Goal: Transaction & Acquisition: Download file/media

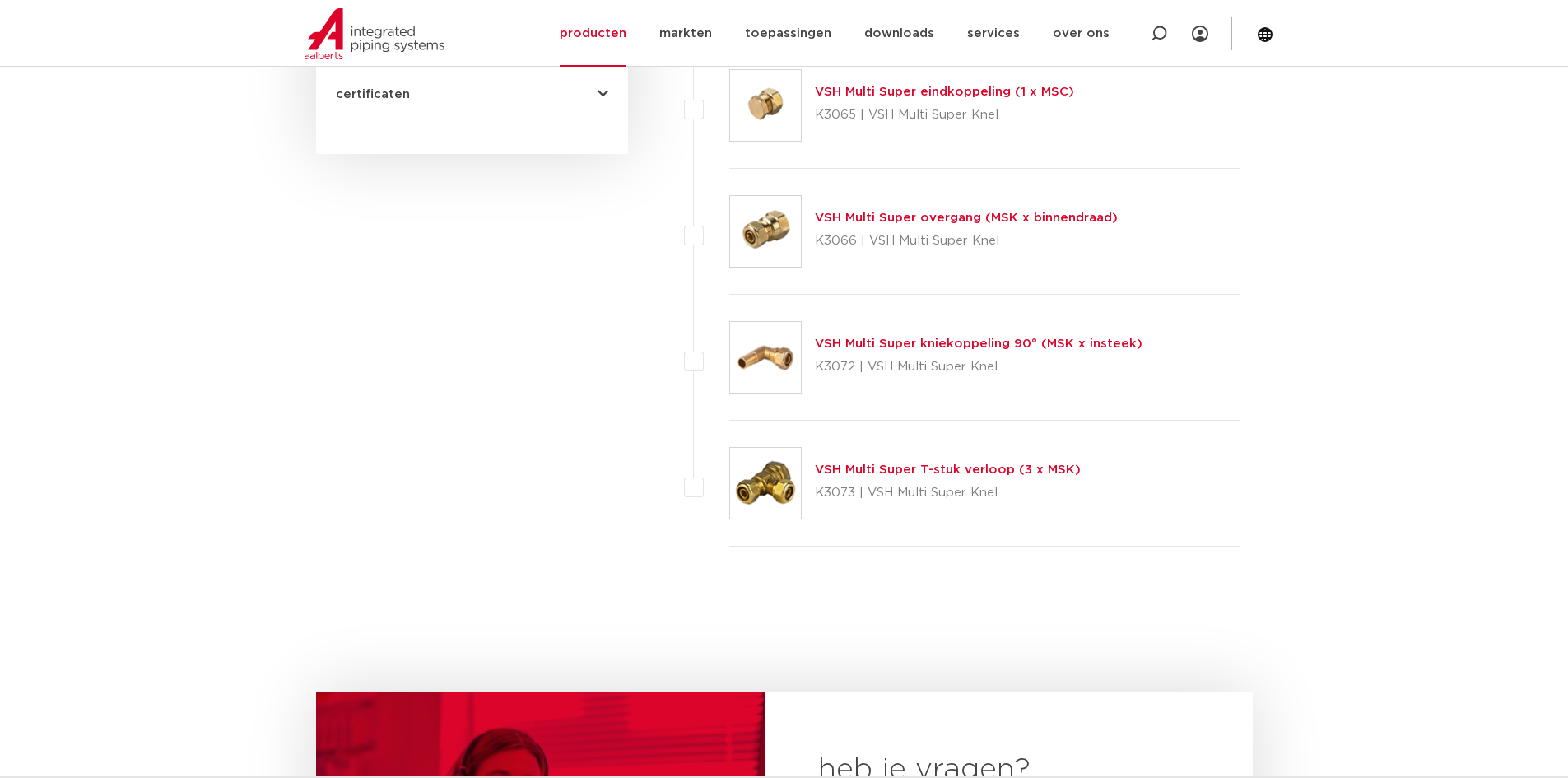
scroll to position [741, 0]
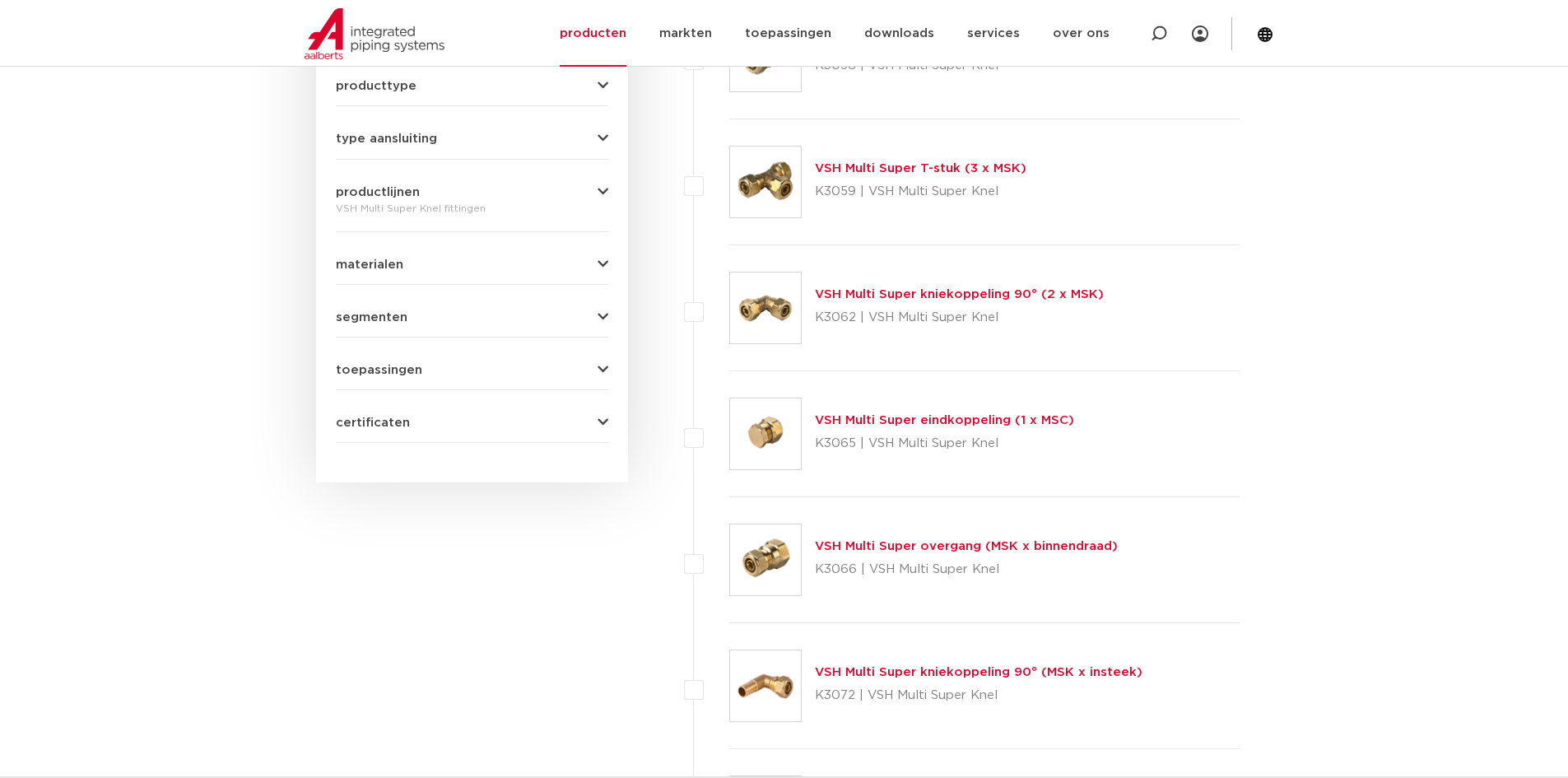
click at [873, 541] on link "VSH Multi Super overgang (MSK x binnendraad)" at bounding box center [966, 546] width 303 height 12
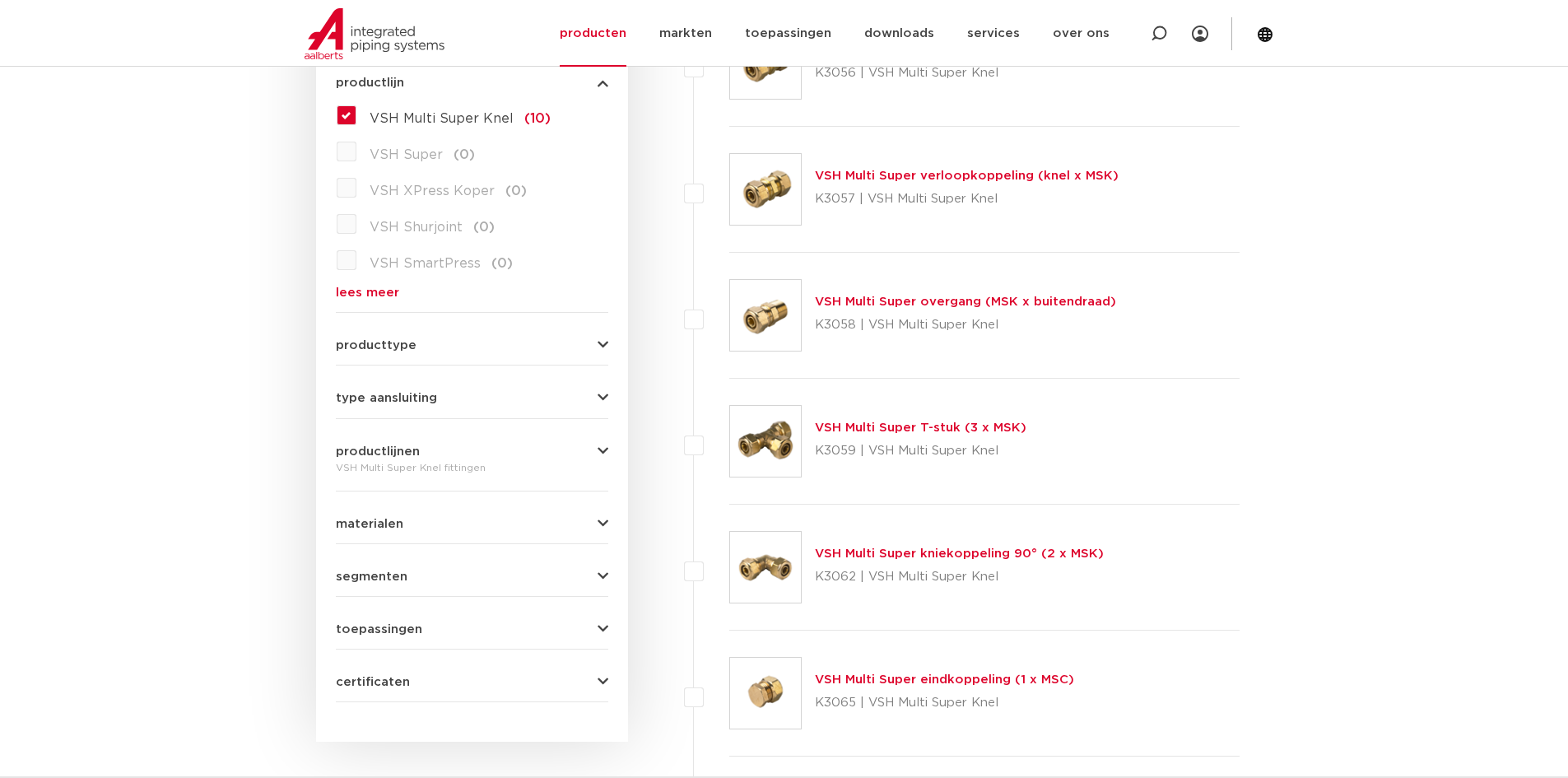
scroll to position [494, 0]
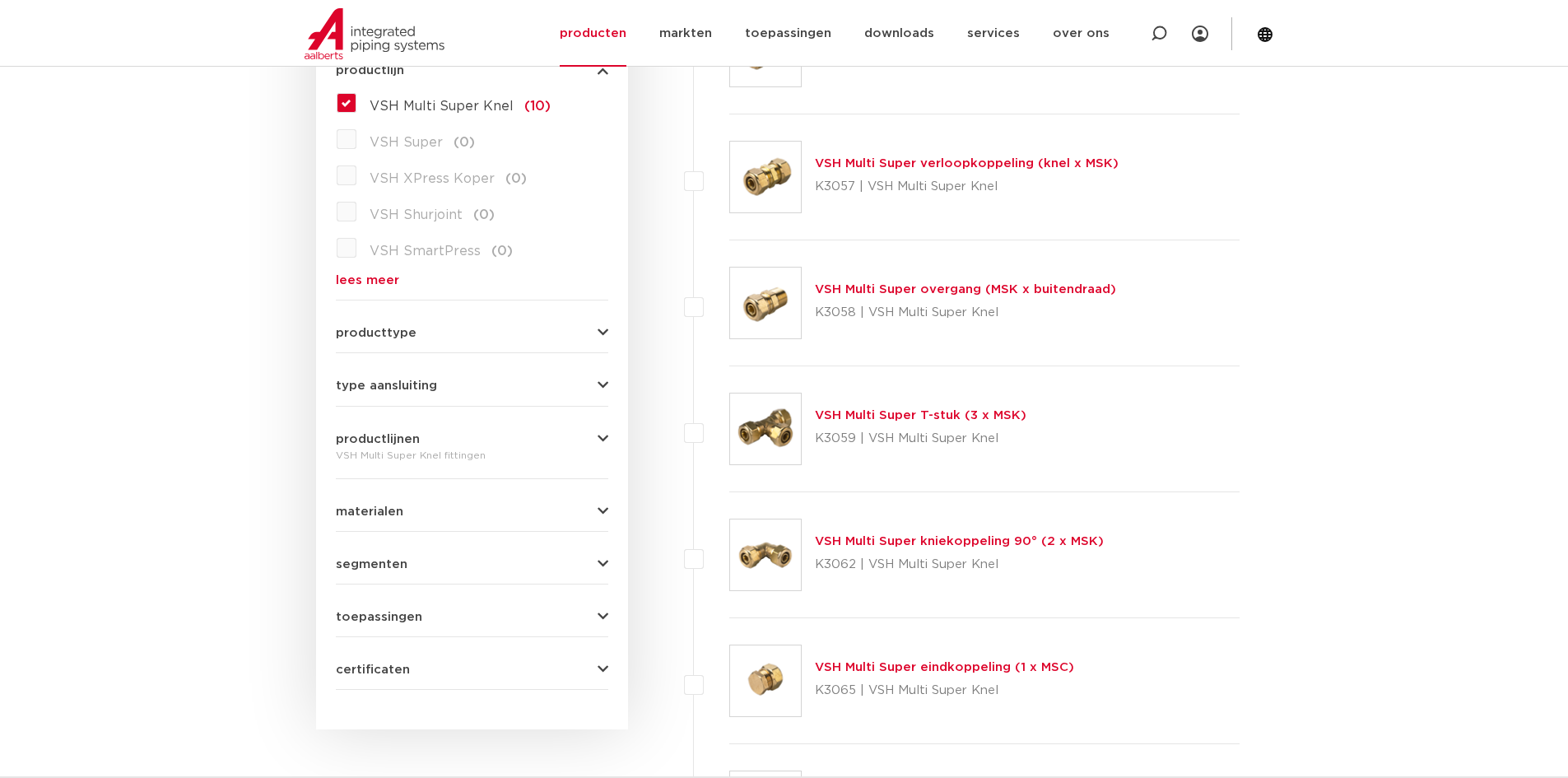
click at [587, 322] on div "producttype demontabel (0) meerdelig (0) accessoires (fittings) (0) voordeelpak…" at bounding box center [472, 326] width 273 height 26
click at [589, 329] on button "producttype" at bounding box center [472, 332] width 273 height 12
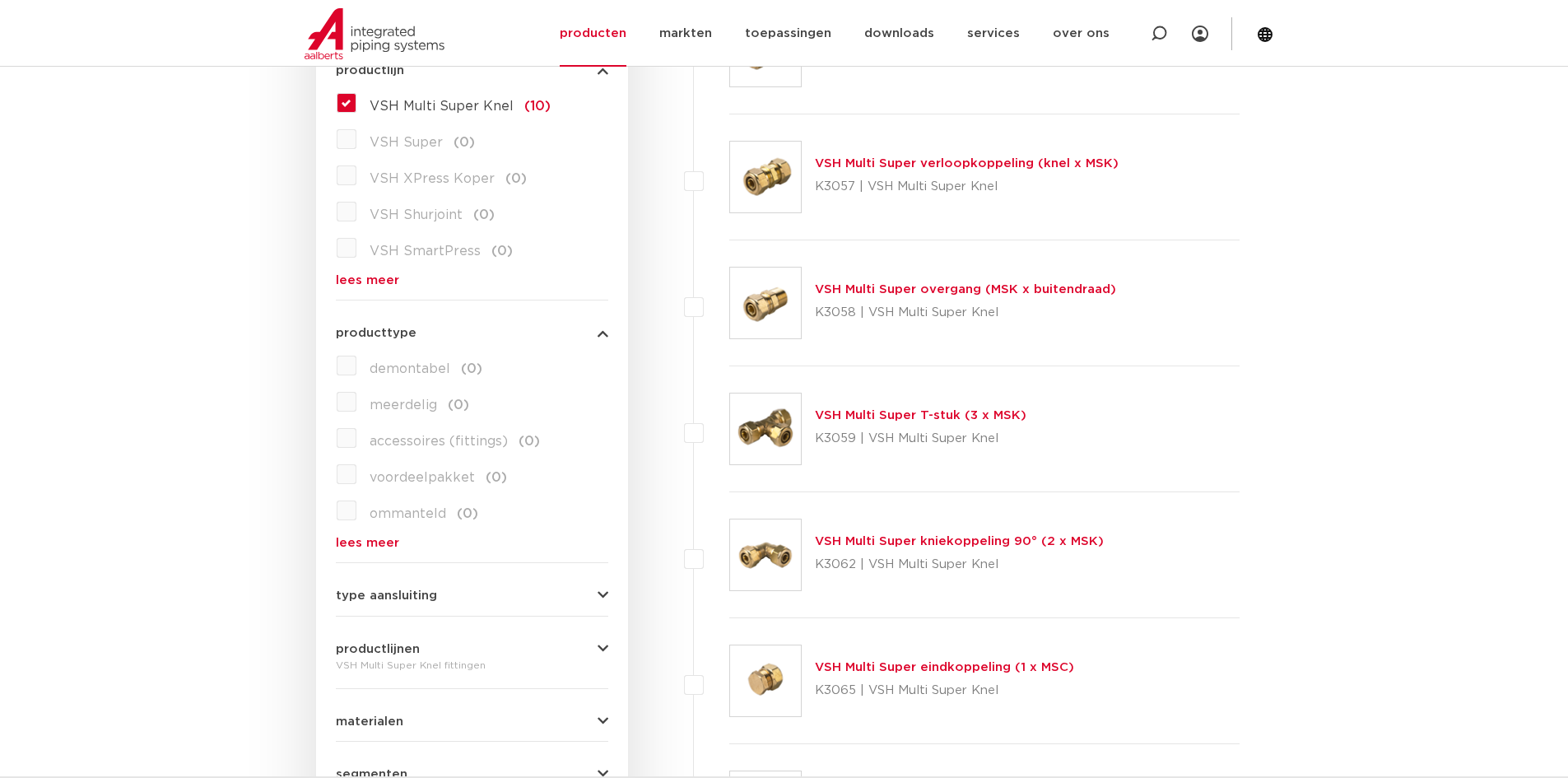
click at [356, 366] on label "demontabel (0)" at bounding box center [419, 365] width 126 height 26
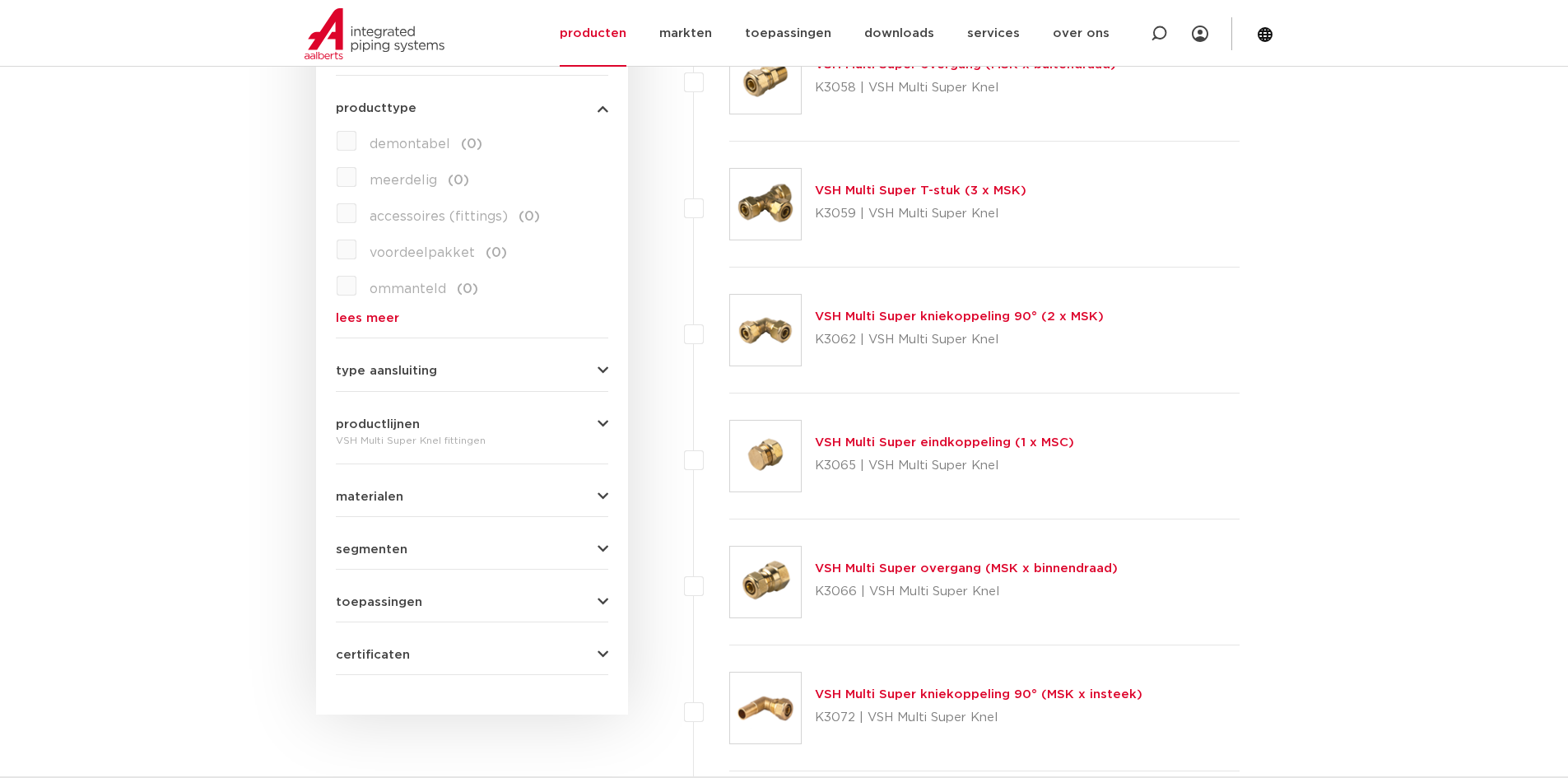
scroll to position [741, 0]
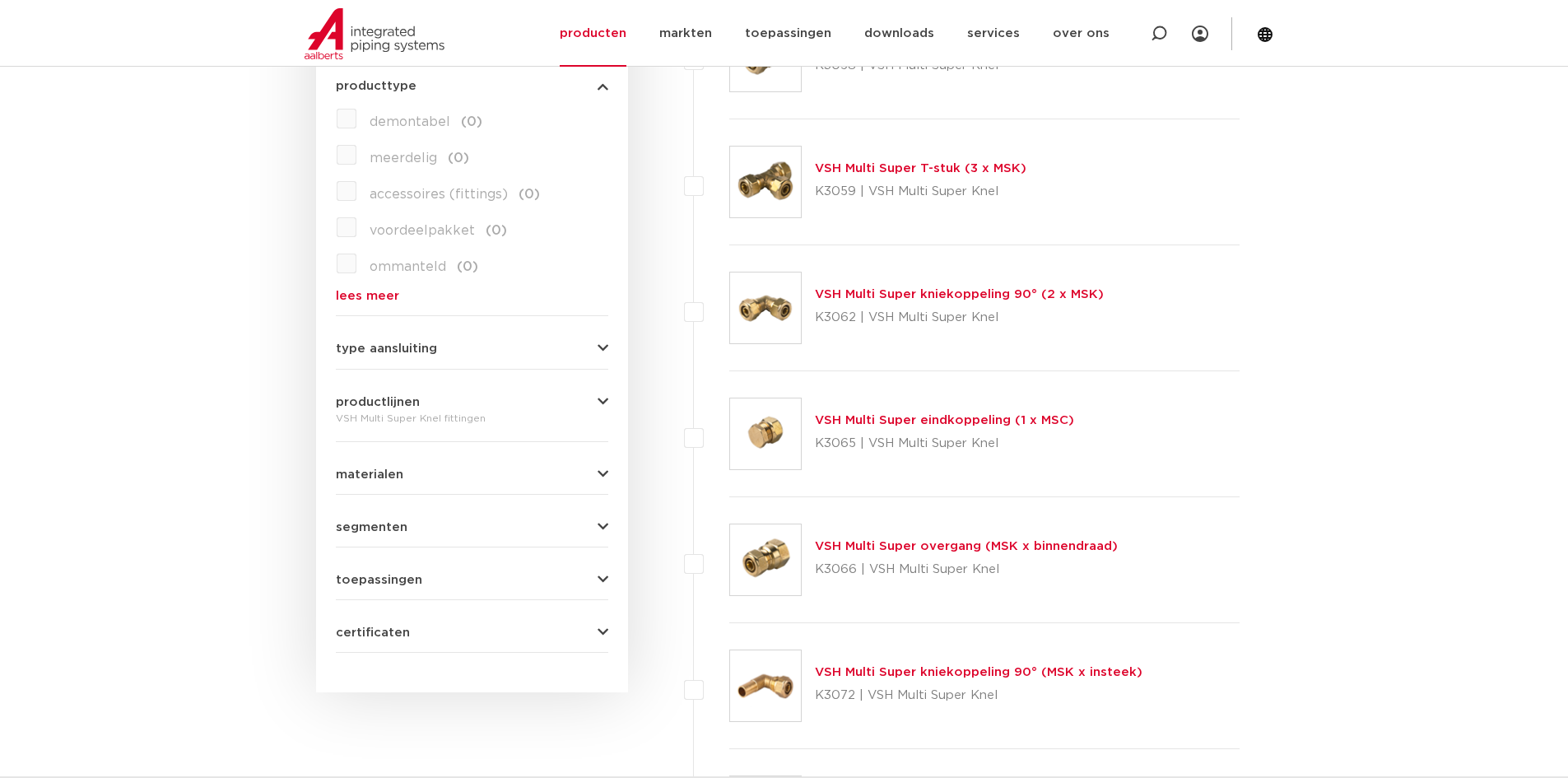
click at [598, 346] on icon "button" at bounding box center [603, 348] width 11 height 12
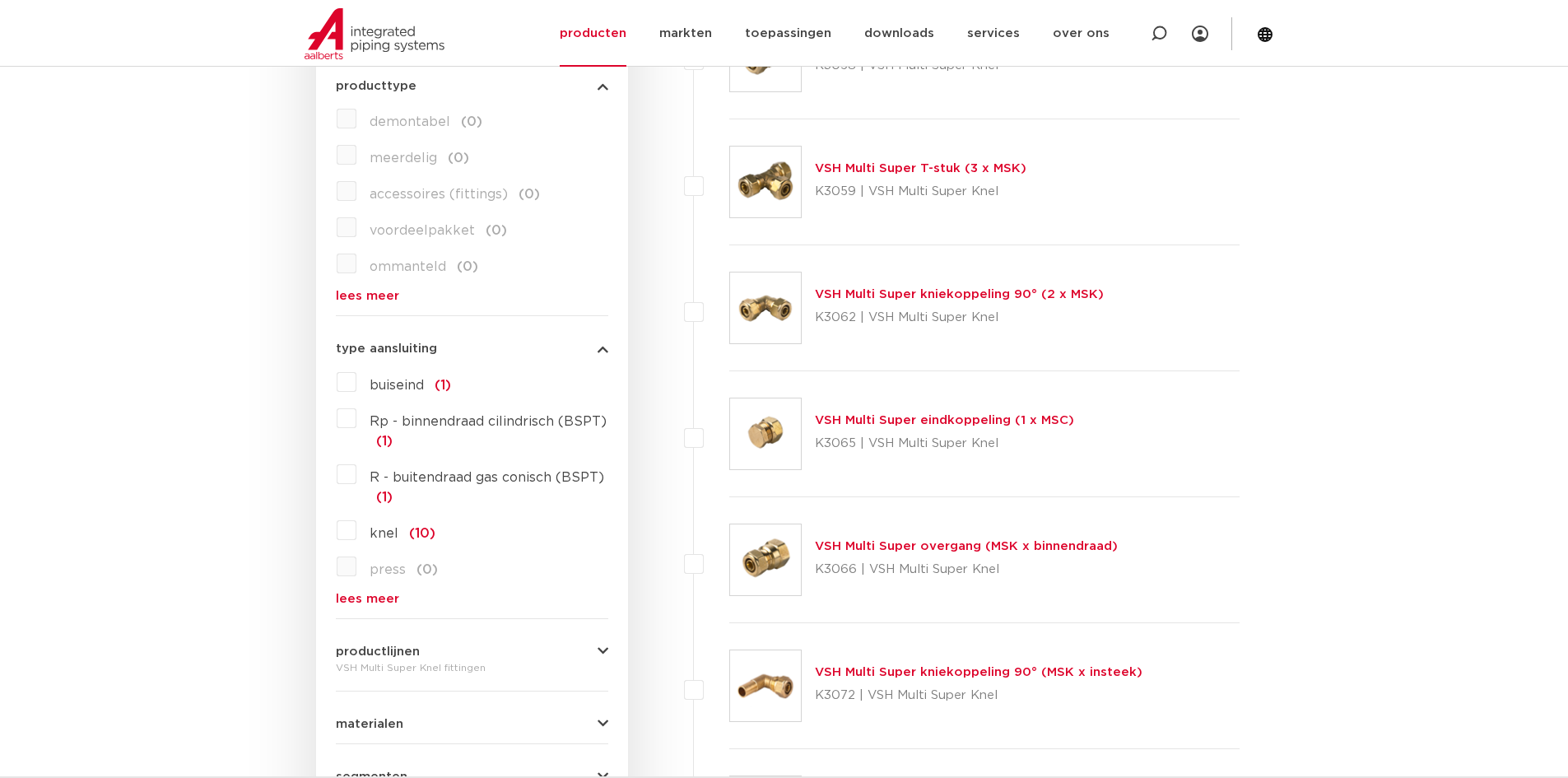
click at [356, 530] on label "knel (10)" at bounding box center [396, 530] width 79 height 26
click at [0, 0] on input "knel (10)" at bounding box center [0, 0] width 0 height 0
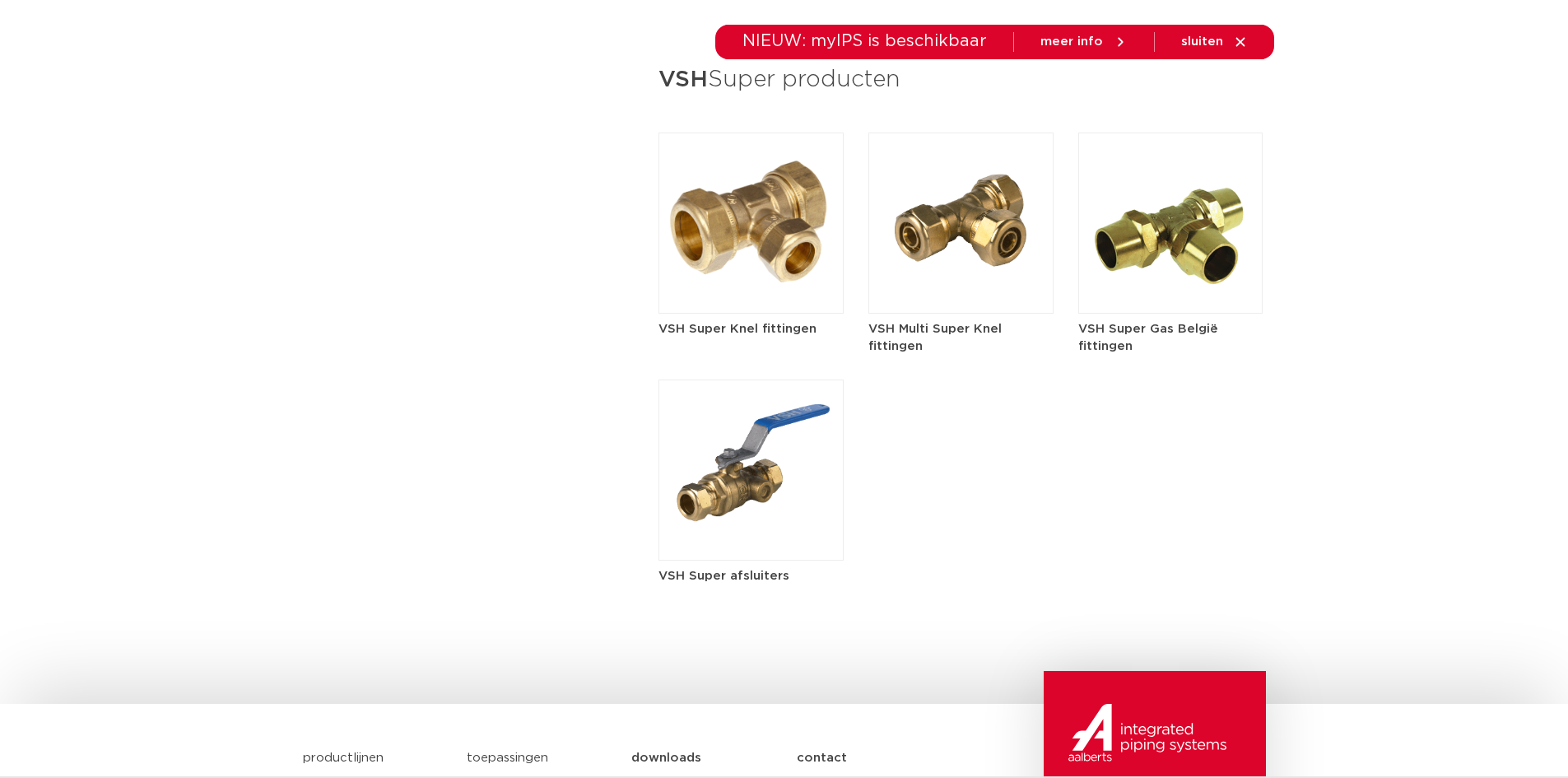
click at [730, 330] on h5 "VSH Super Knel fittingen" at bounding box center [751, 328] width 185 height 17
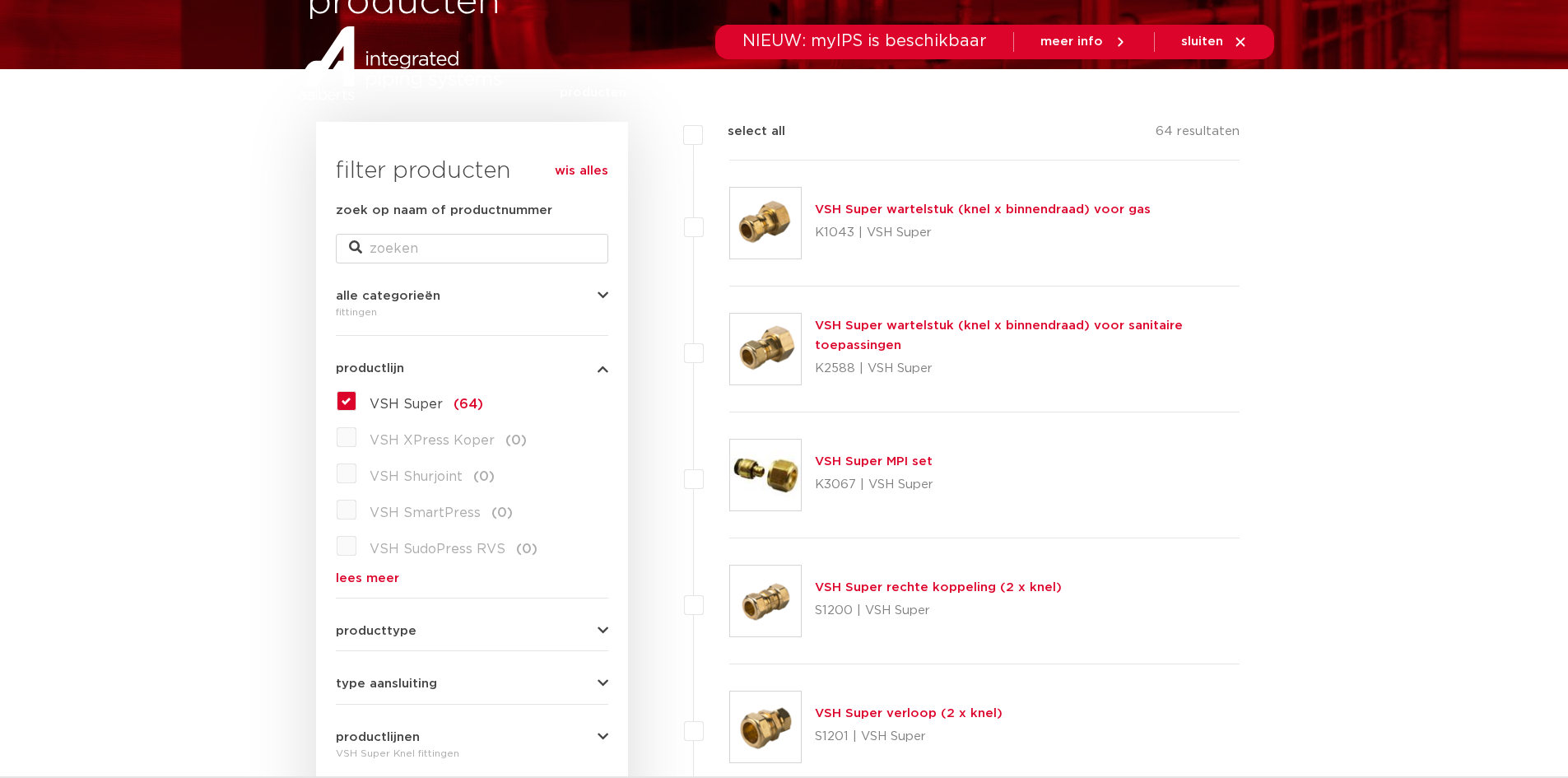
scroll to position [494, 0]
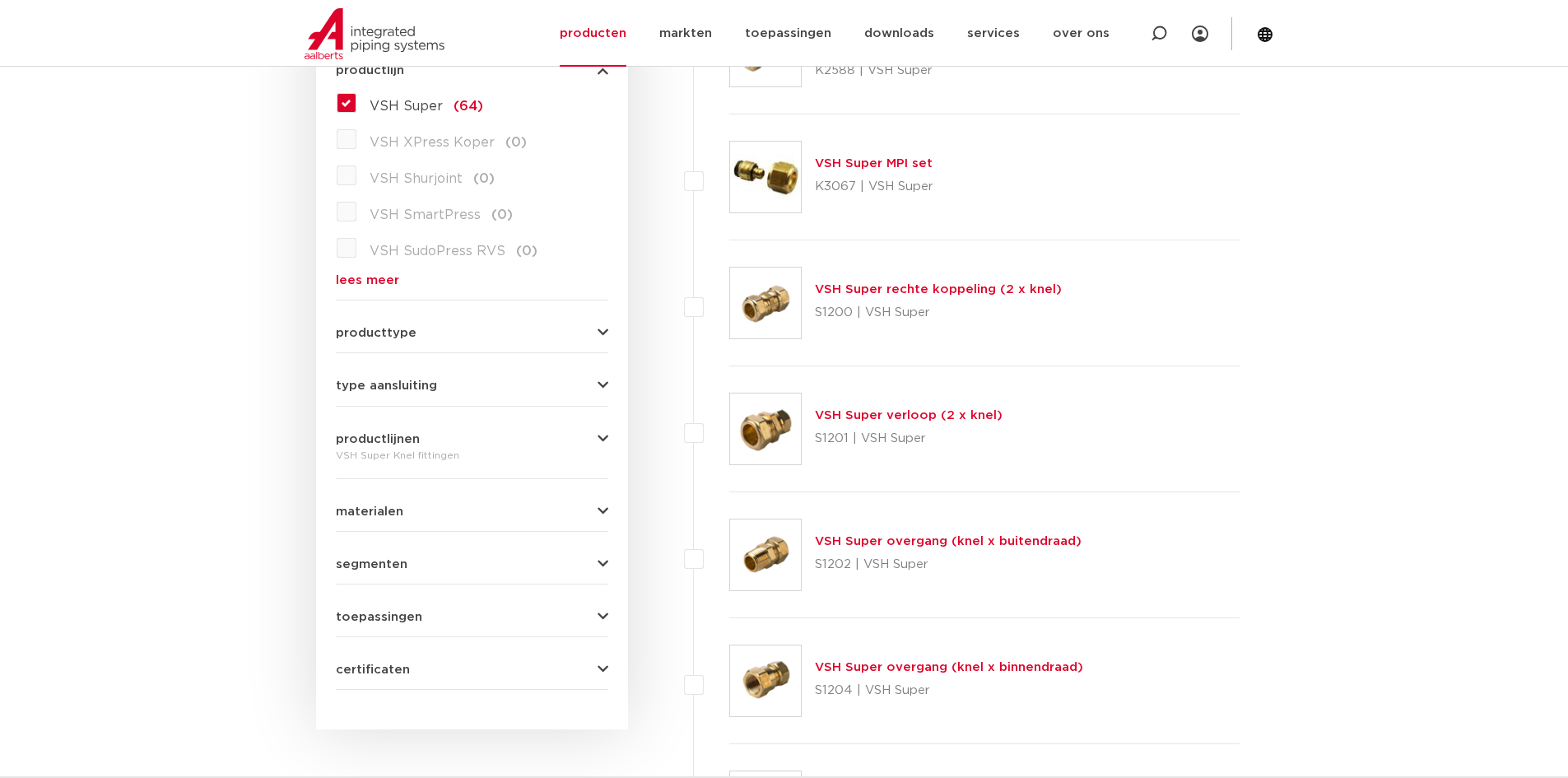
click at [594, 512] on button "materialen" at bounding box center [472, 511] width 273 height 12
click at [356, 546] on label "messing (61)" at bounding box center [408, 544] width 104 height 26
click at [0, 0] on input "messing (61)" at bounding box center [0, 0] width 0 height 0
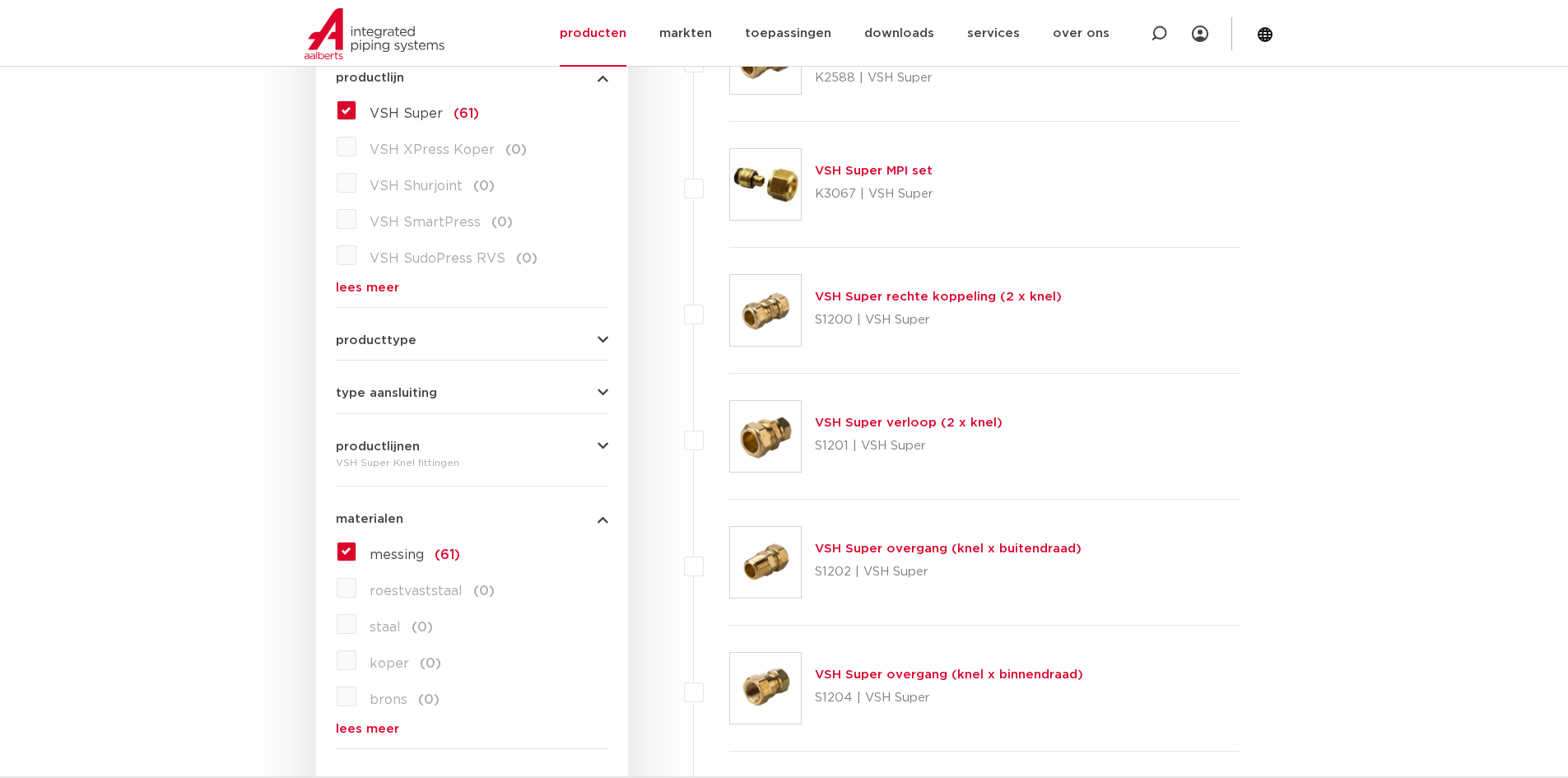
scroll to position [325, 0]
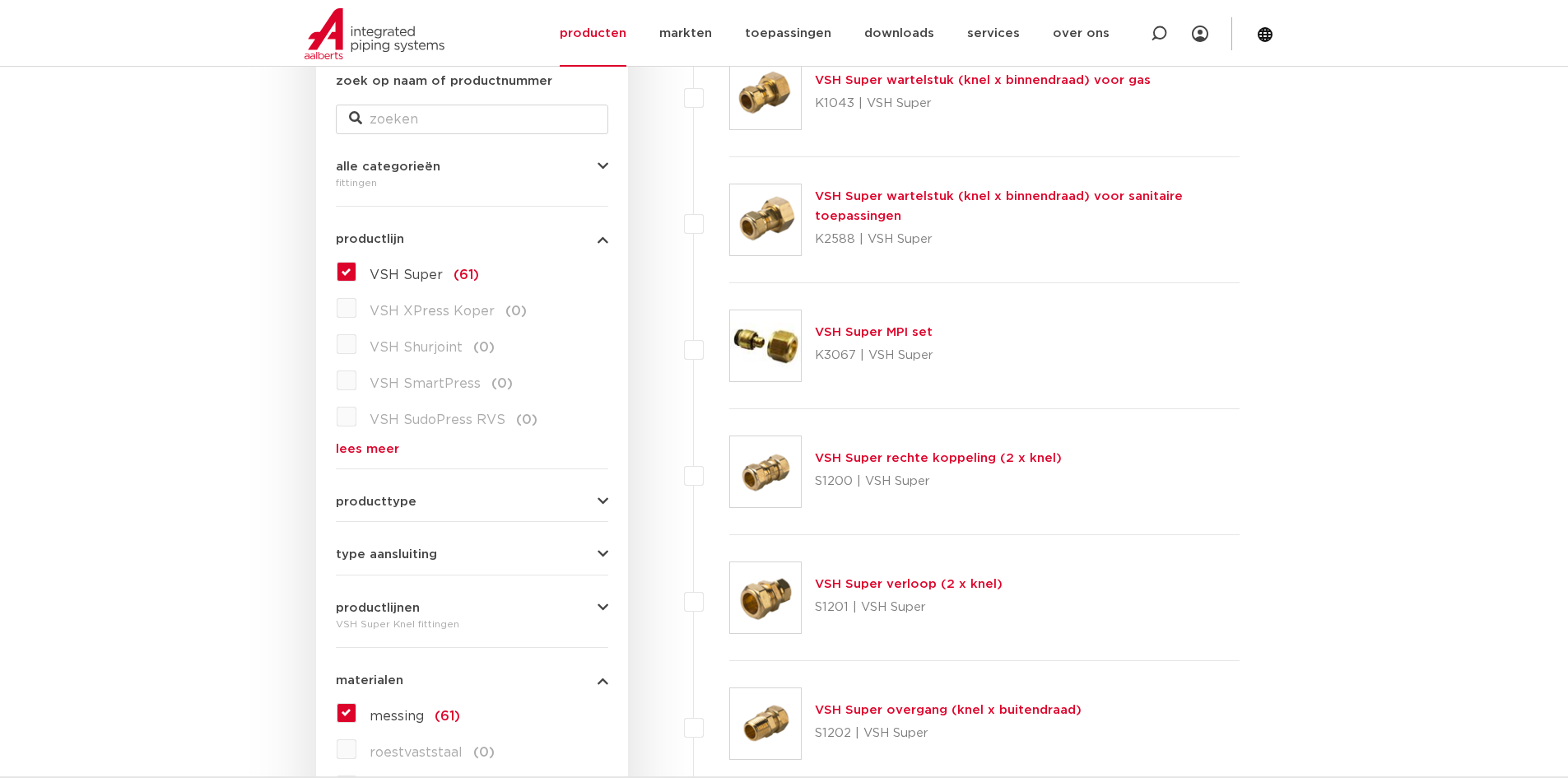
click at [588, 551] on button "type aansluiting" at bounding box center [472, 554] width 273 height 12
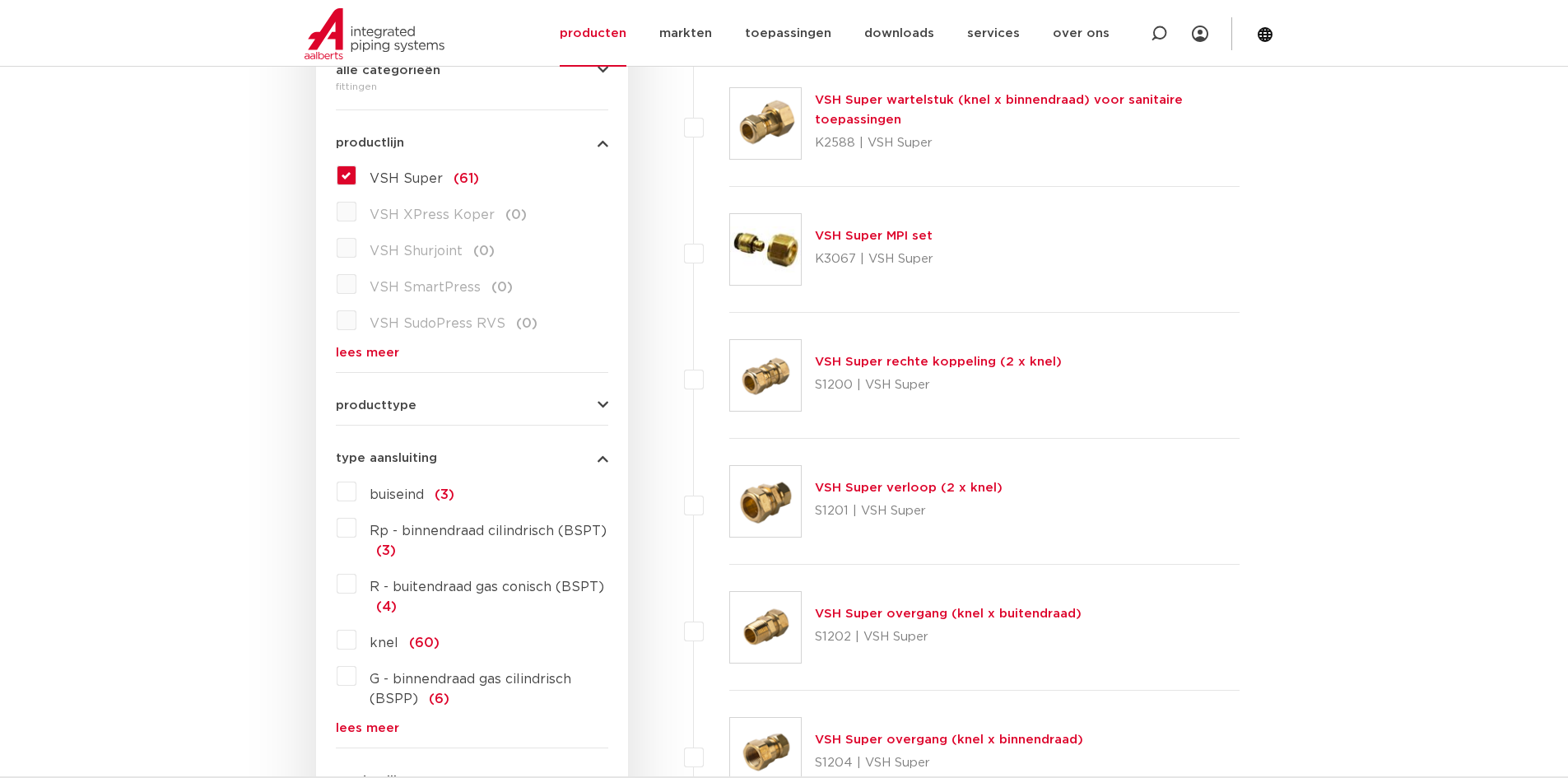
scroll to position [572, 0]
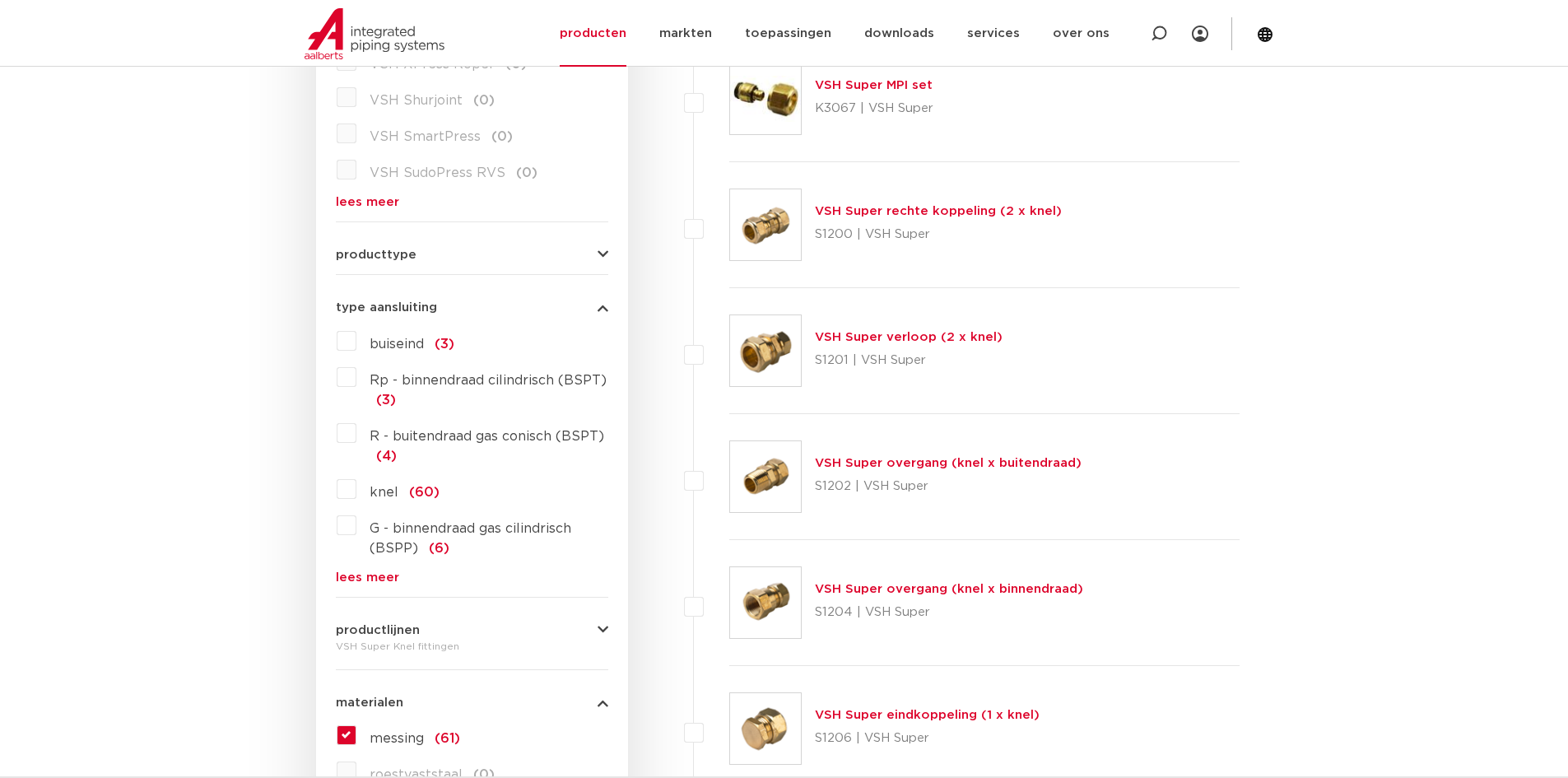
click at [356, 490] on label "knel (60)" at bounding box center [397, 489] width 83 height 26
click at [0, 0] on input "knel (60)" at bounding box center [0, 0] width 0 height 0
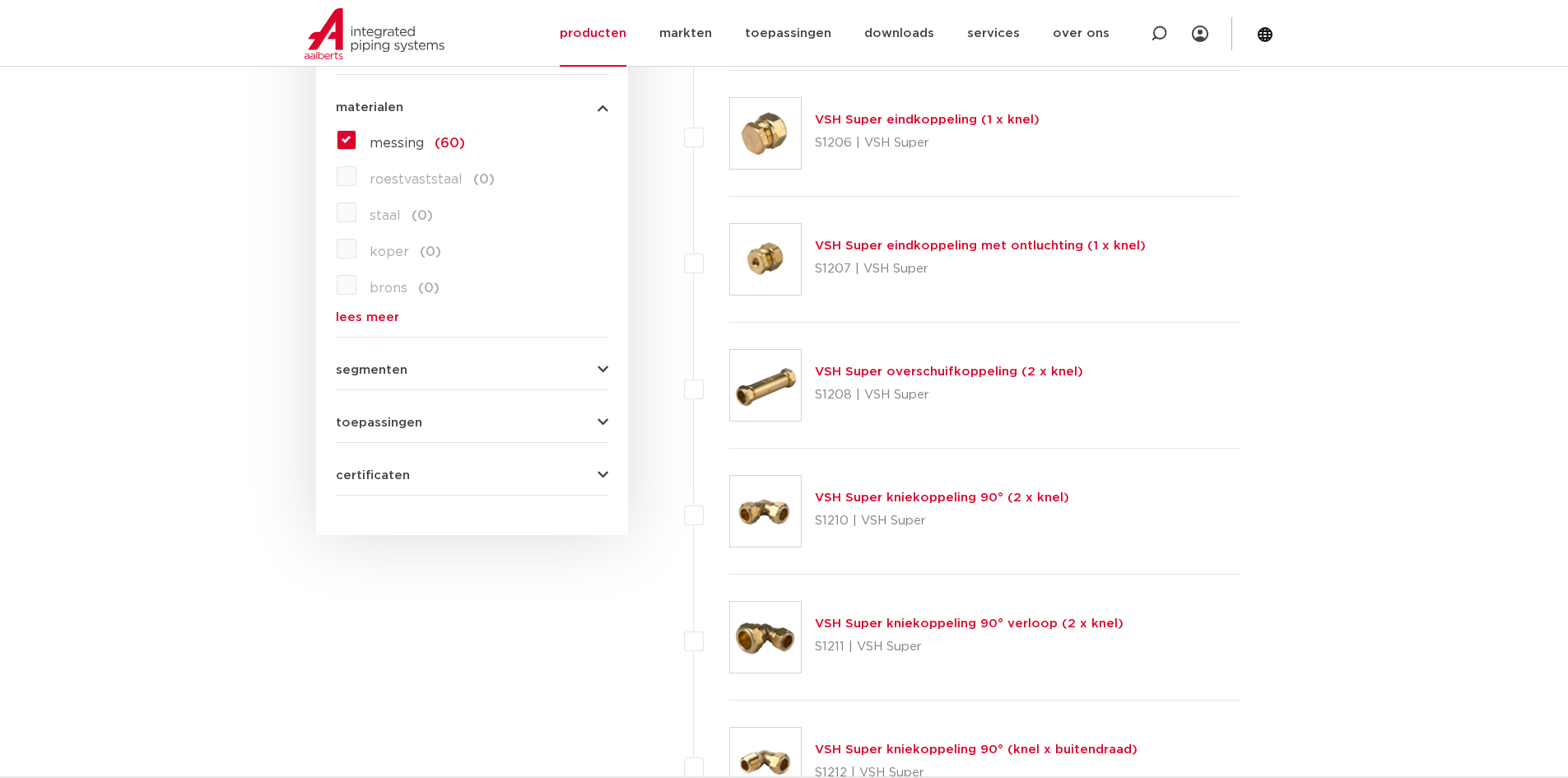
scroll to position [1148, 0]
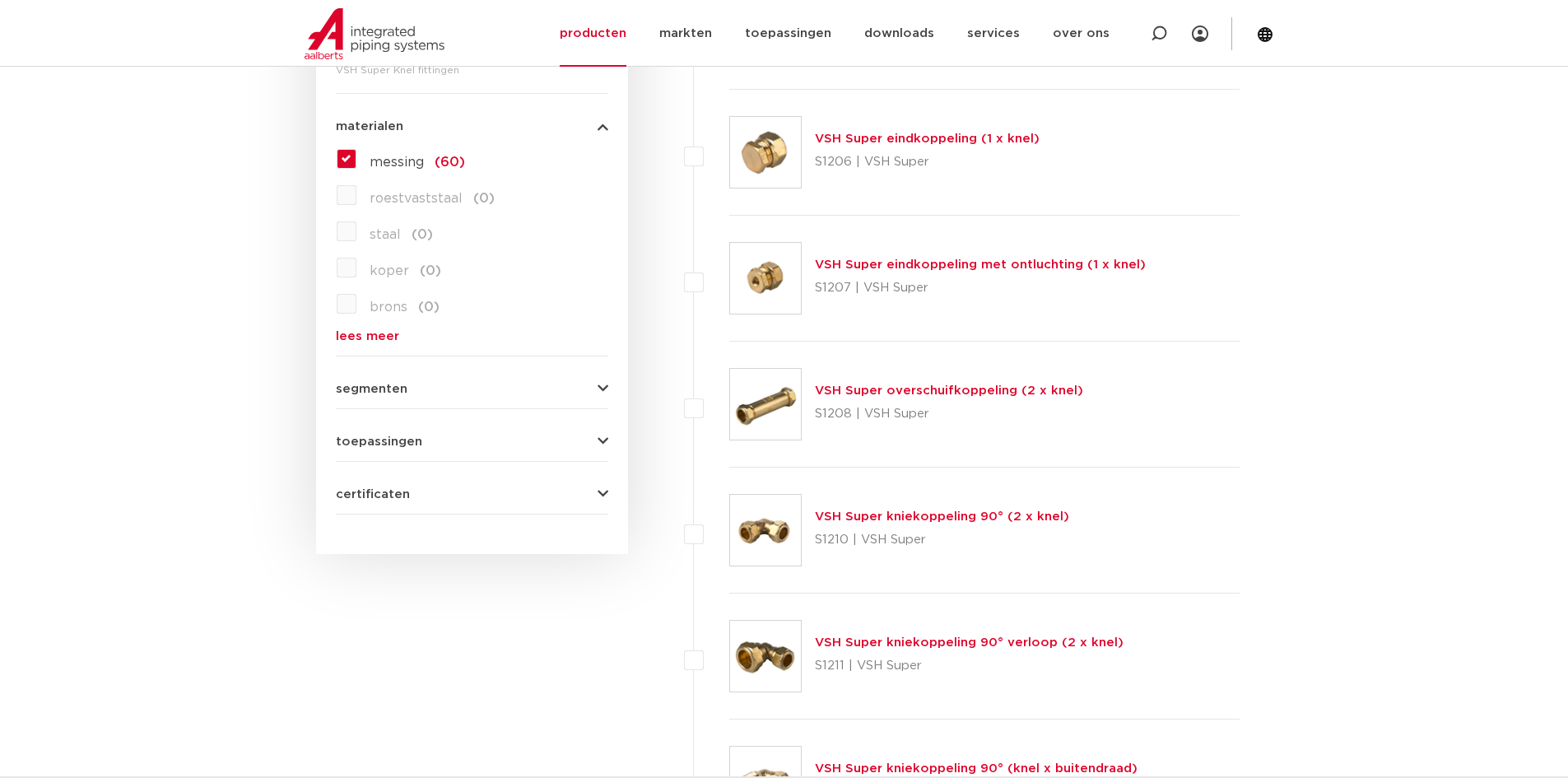
click at [598, 437] on icon "button" at bounding box center [603, 441] width 11 height 12
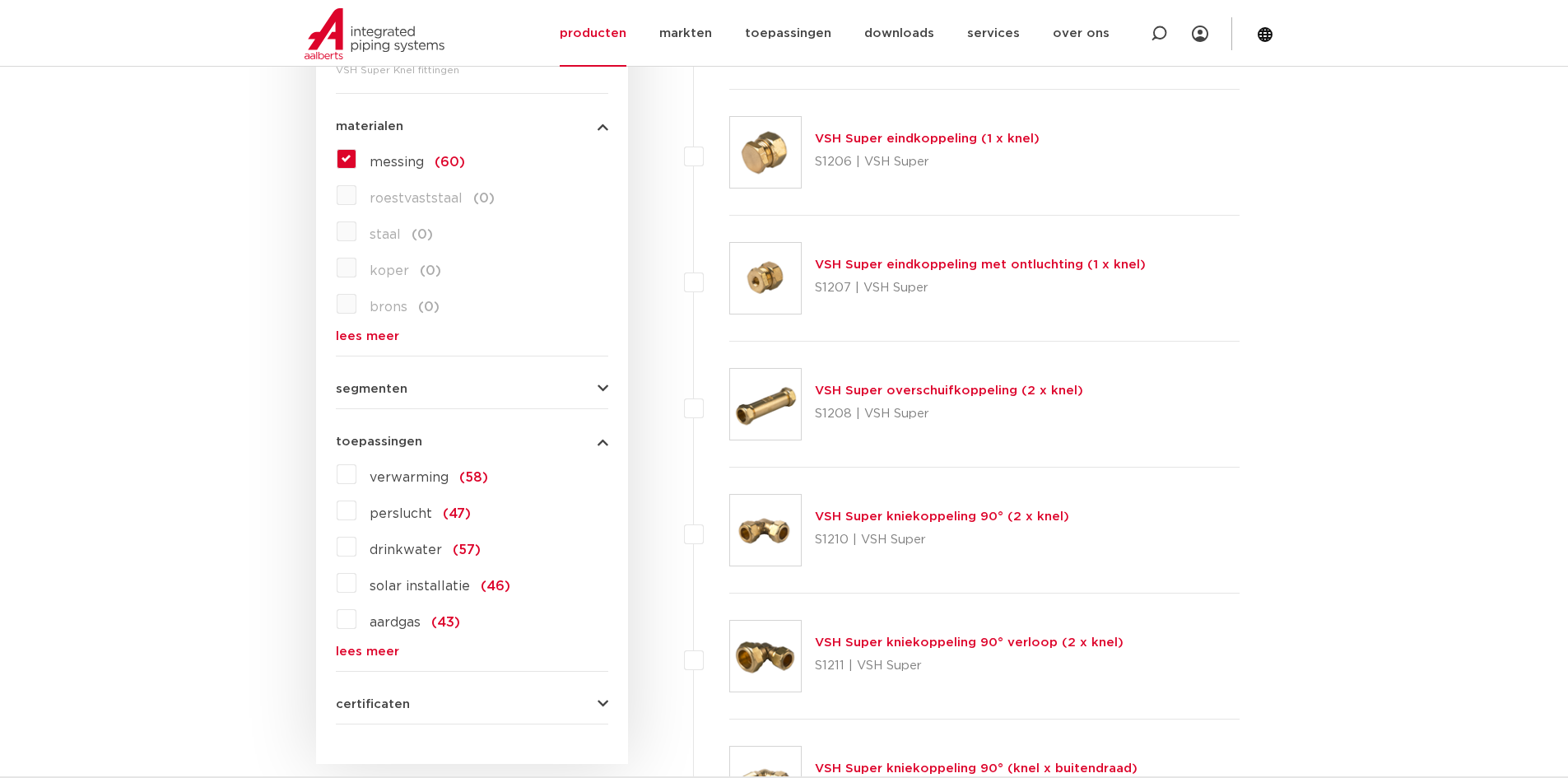
click at [356, 547] on label "drinkwater (57)" at bounding box center [418, 546] width 124 height 26
click at [0, 0] on input "drinkwater (57)" at bounding box center [0, 0] width 0 height 0
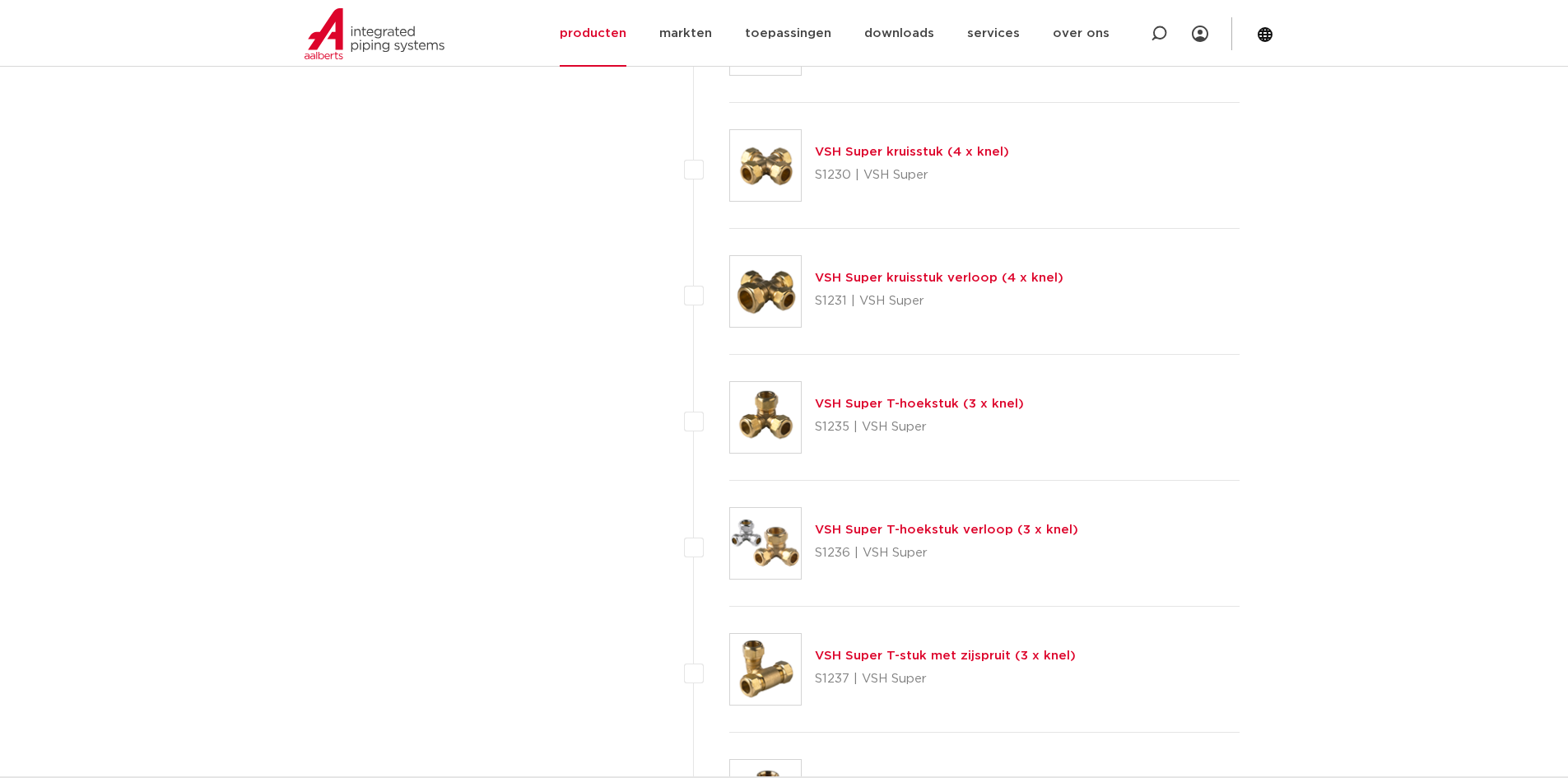
scroll to position [2876, 0]
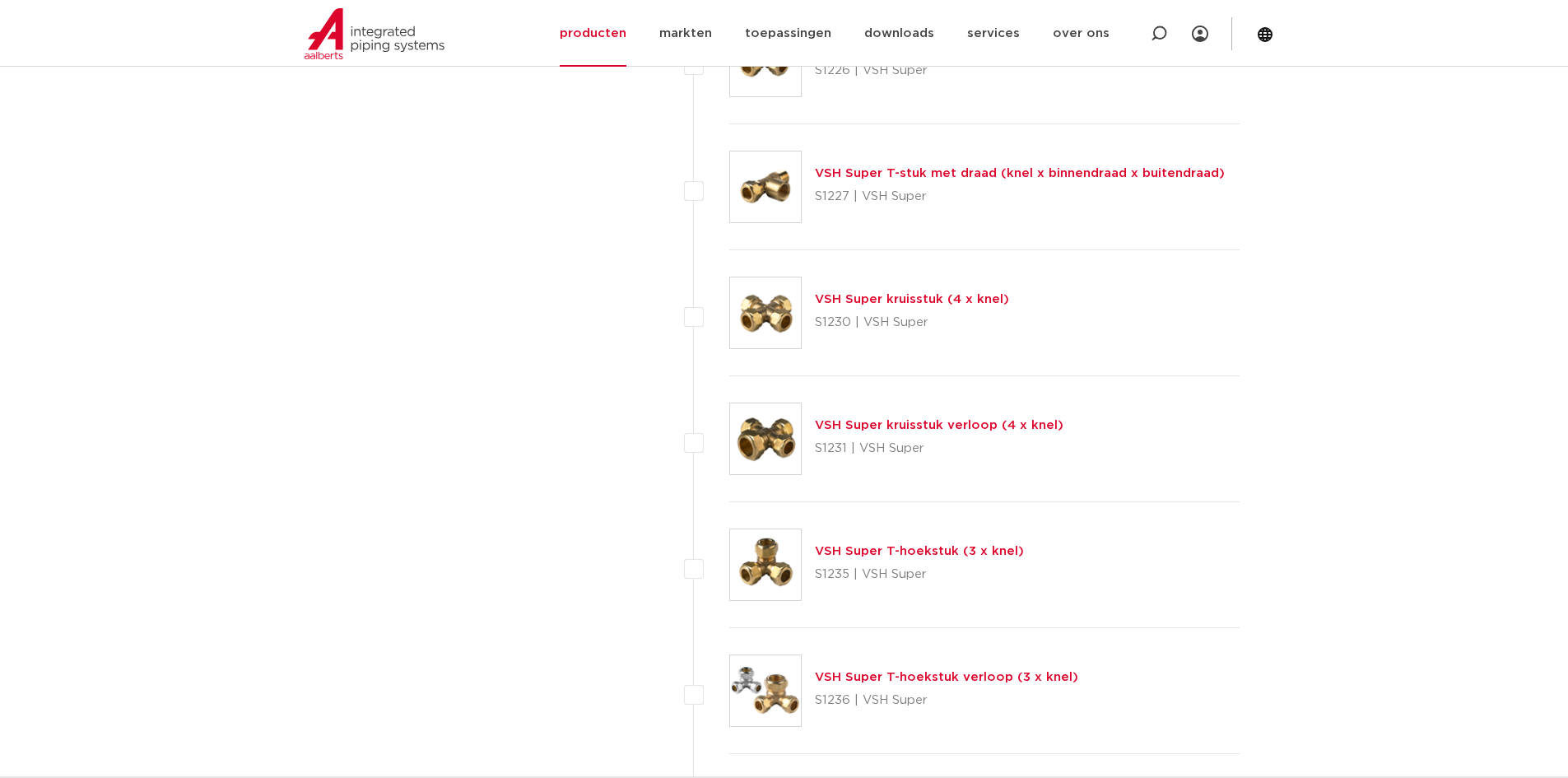
click at [762, 436] on img at bounding box center [766, 438] width 71 height 71
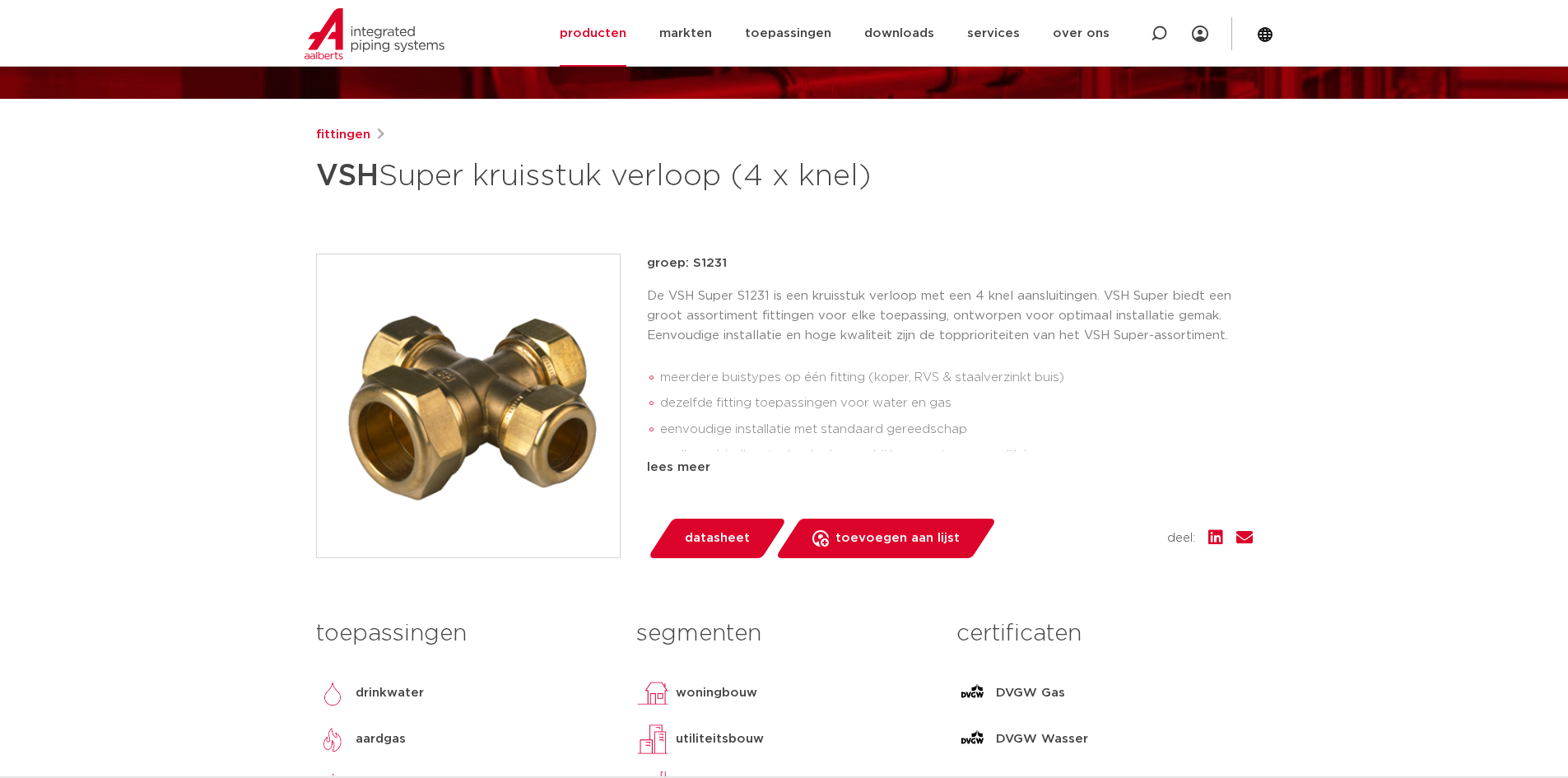
scroll to position [165, 0]
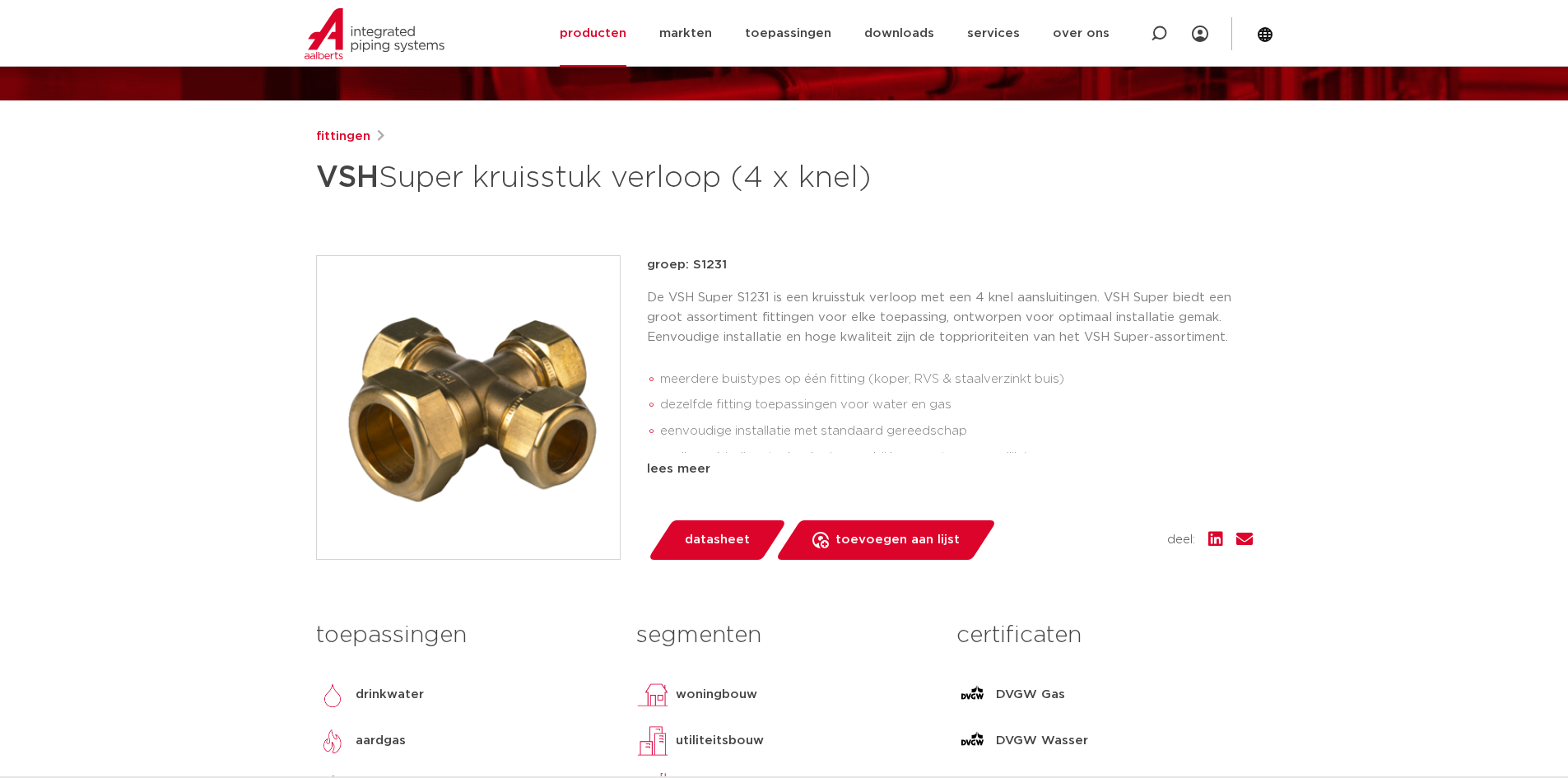
click at [410, 448] on img at bounding box center [467, 407] width 303 height 302
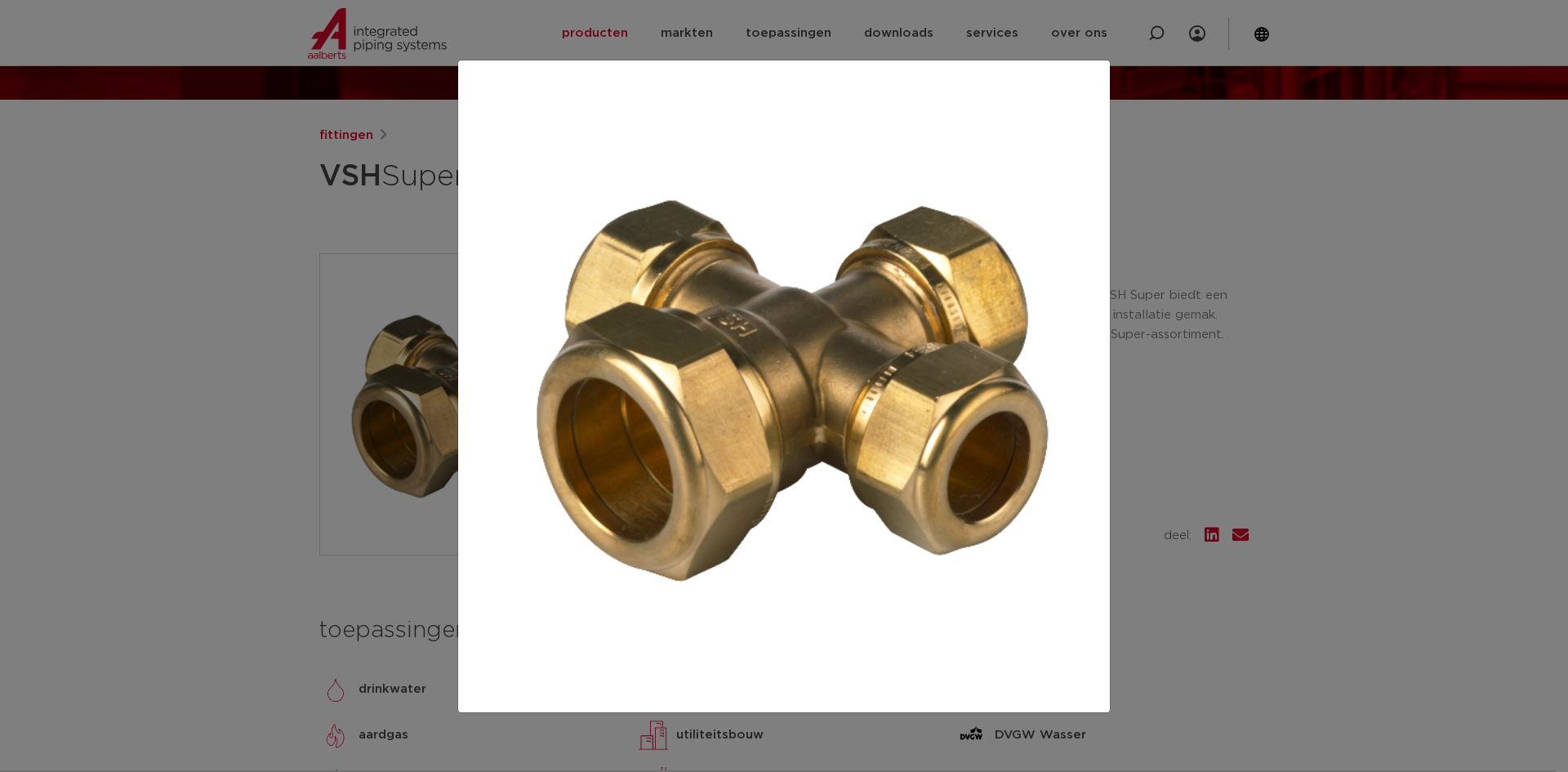
click at [770, 502] on img at bounding box center [784, 386] width 626 height 626
click at [214, 476] on div at bounding box center [784, 386] width 1568 height 772
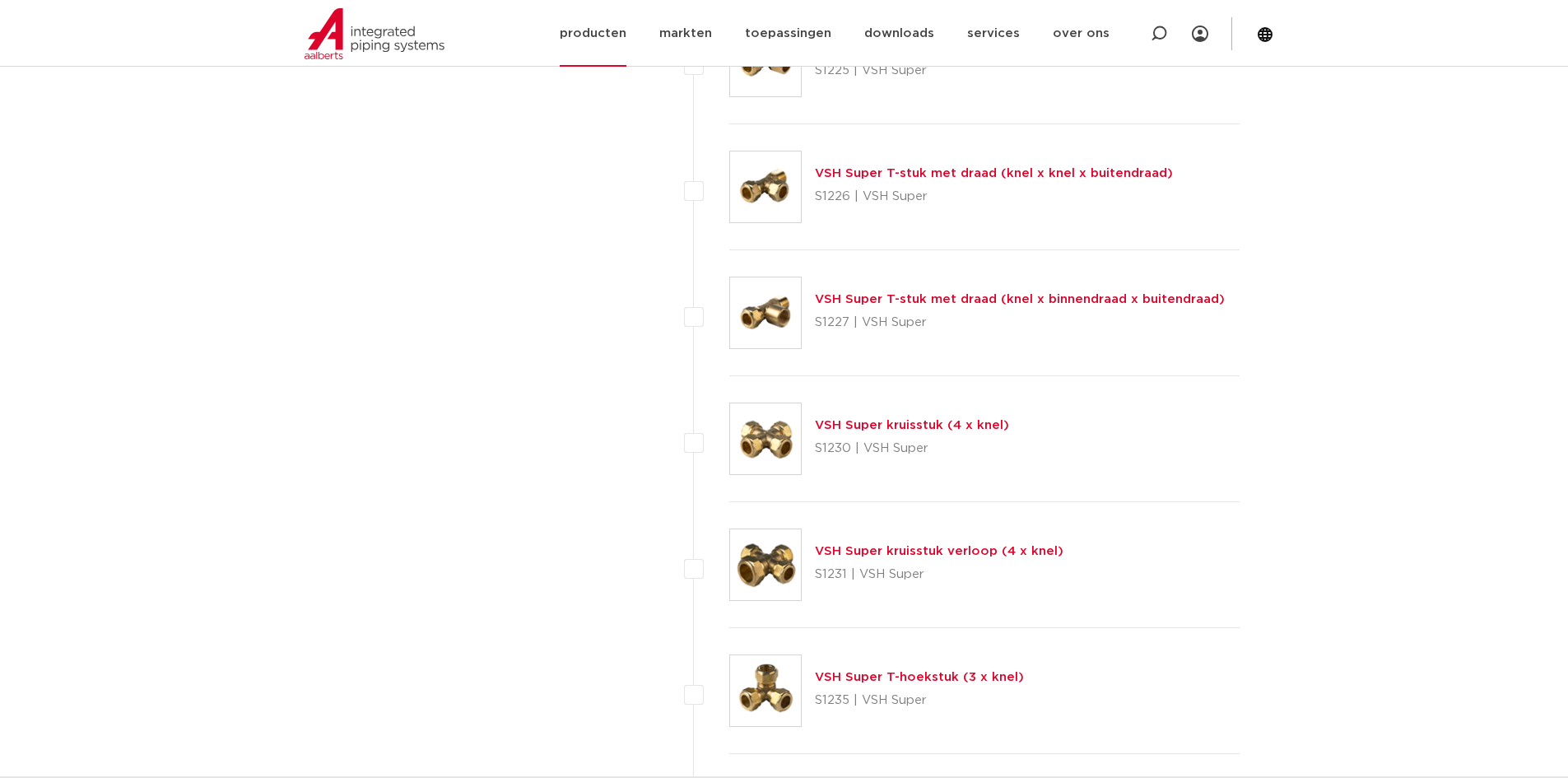
click at [360, 30] on img at bounding box center [374, 34] width 140 height 51
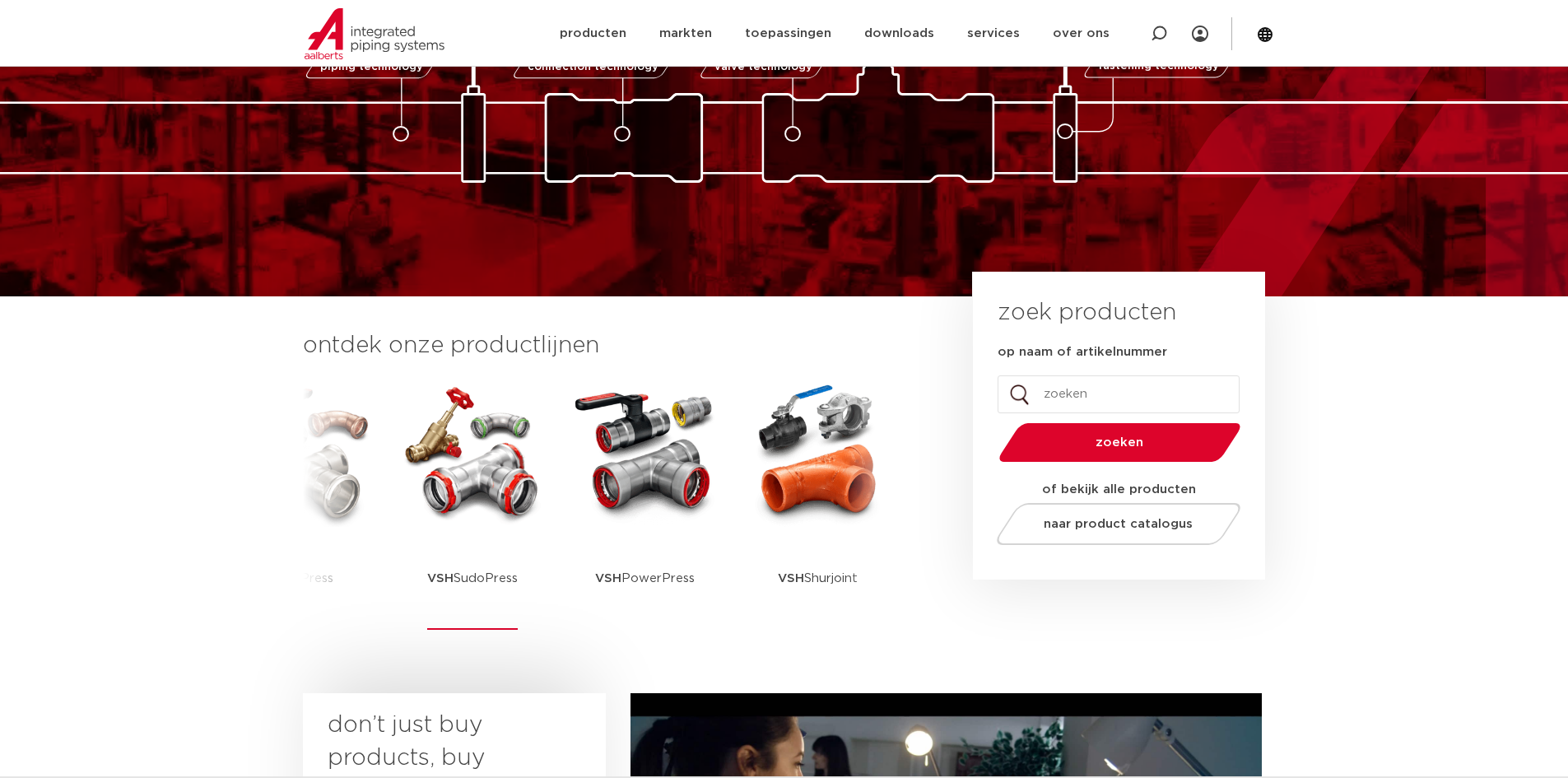
click at [472, 511] on img at bounding box center [472, 452] width 148 height 148
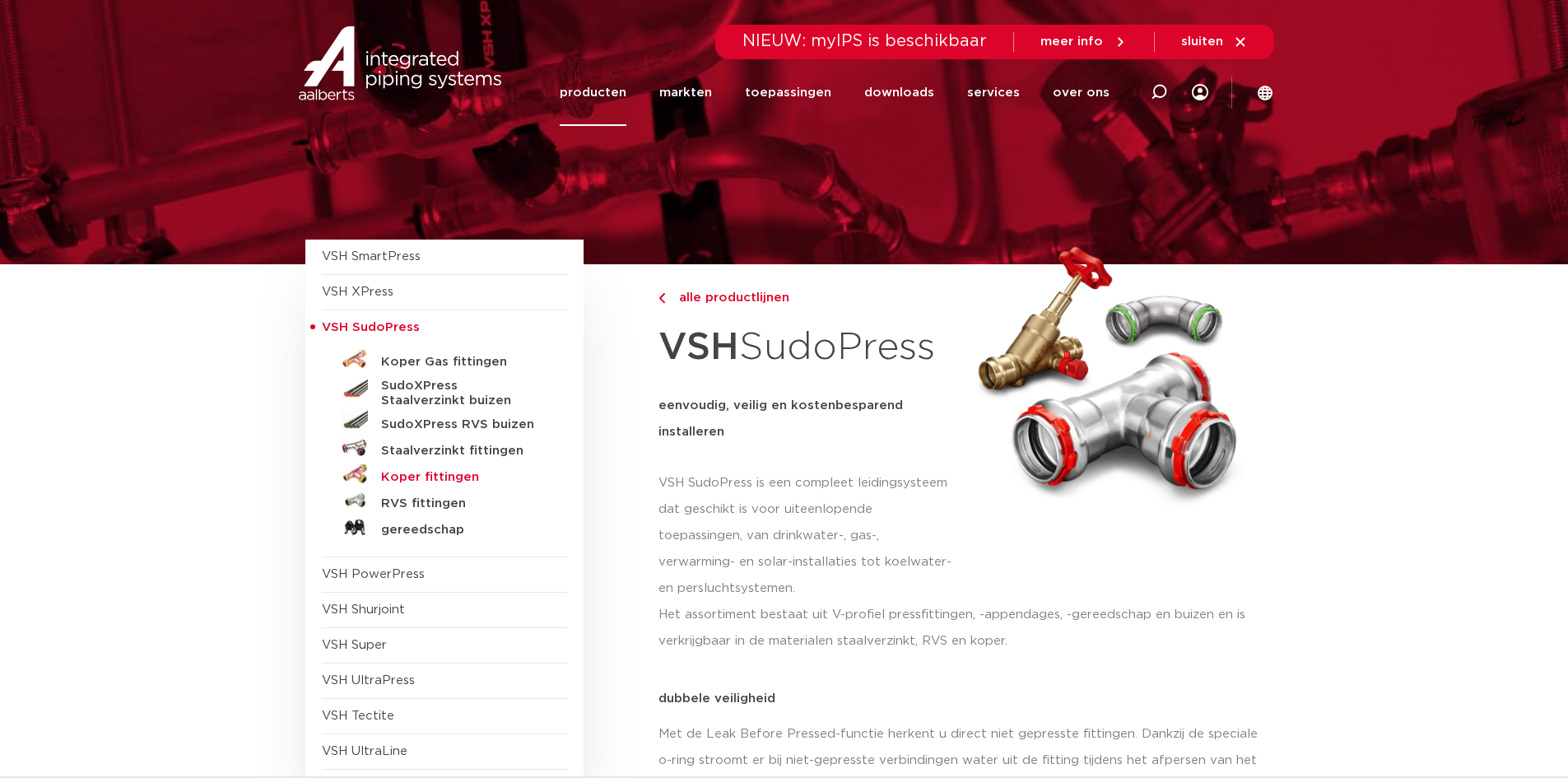
click at [419, 476] on h5 "Koper fittingen" at bounding box center [462, 477] width 163 height 15
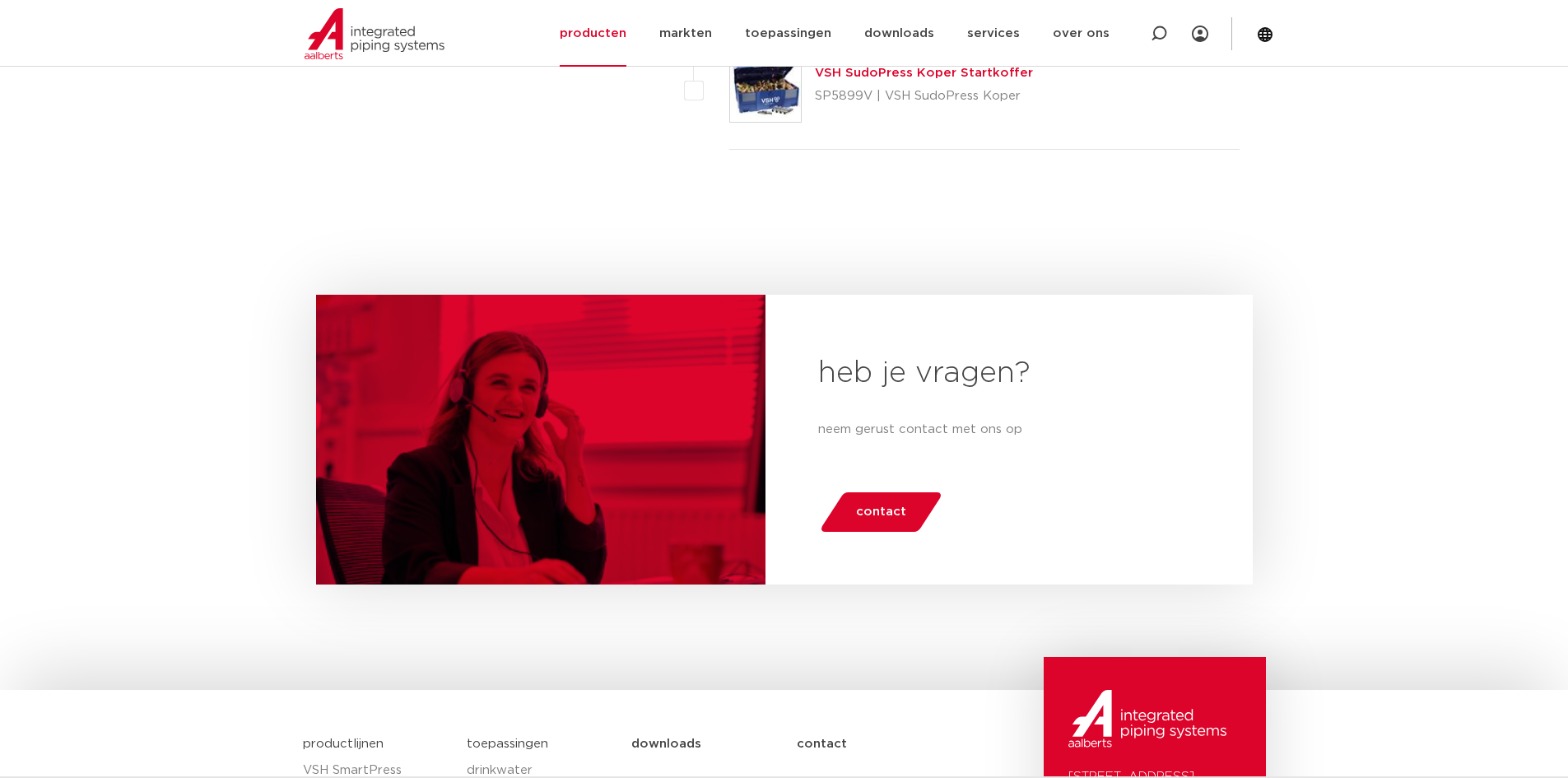
scroll to position [4115, 0]
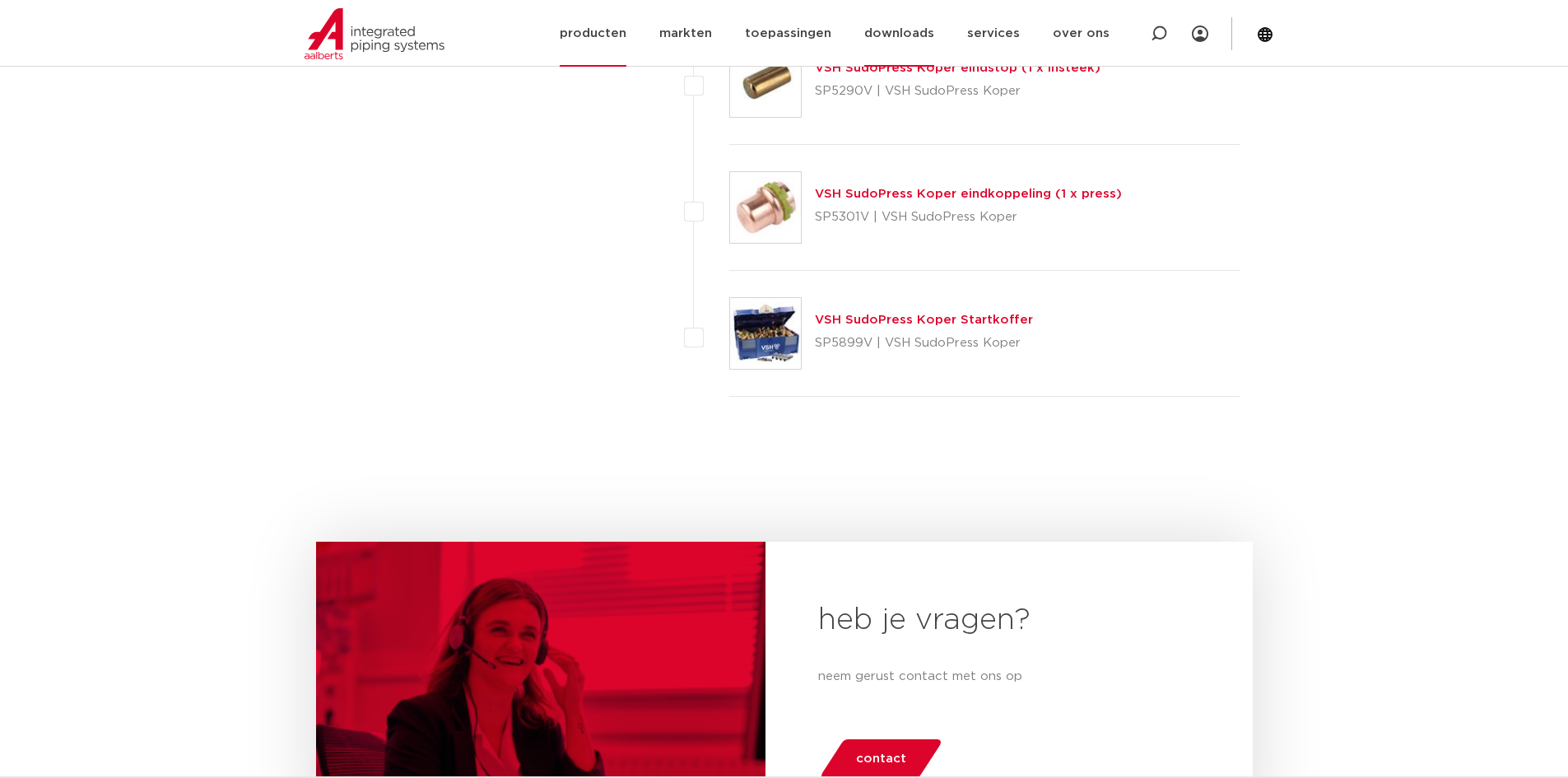
click at [916, 28] on link "downloads" at bounding box center [899, 33] width 70 height 67
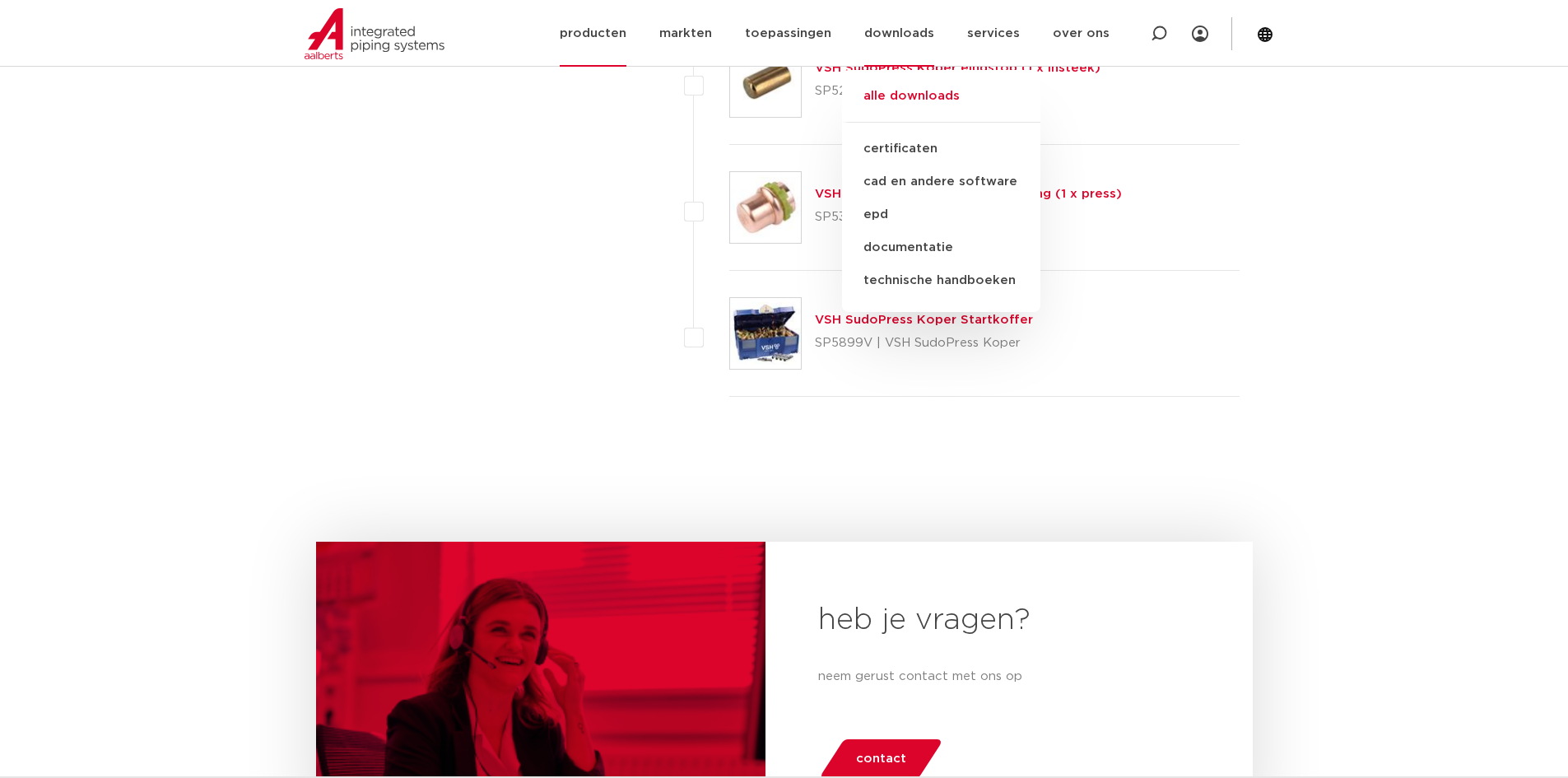
click at [900, 99] on link "alle downloads" at bounding box center [941, 105] width 199 height 36
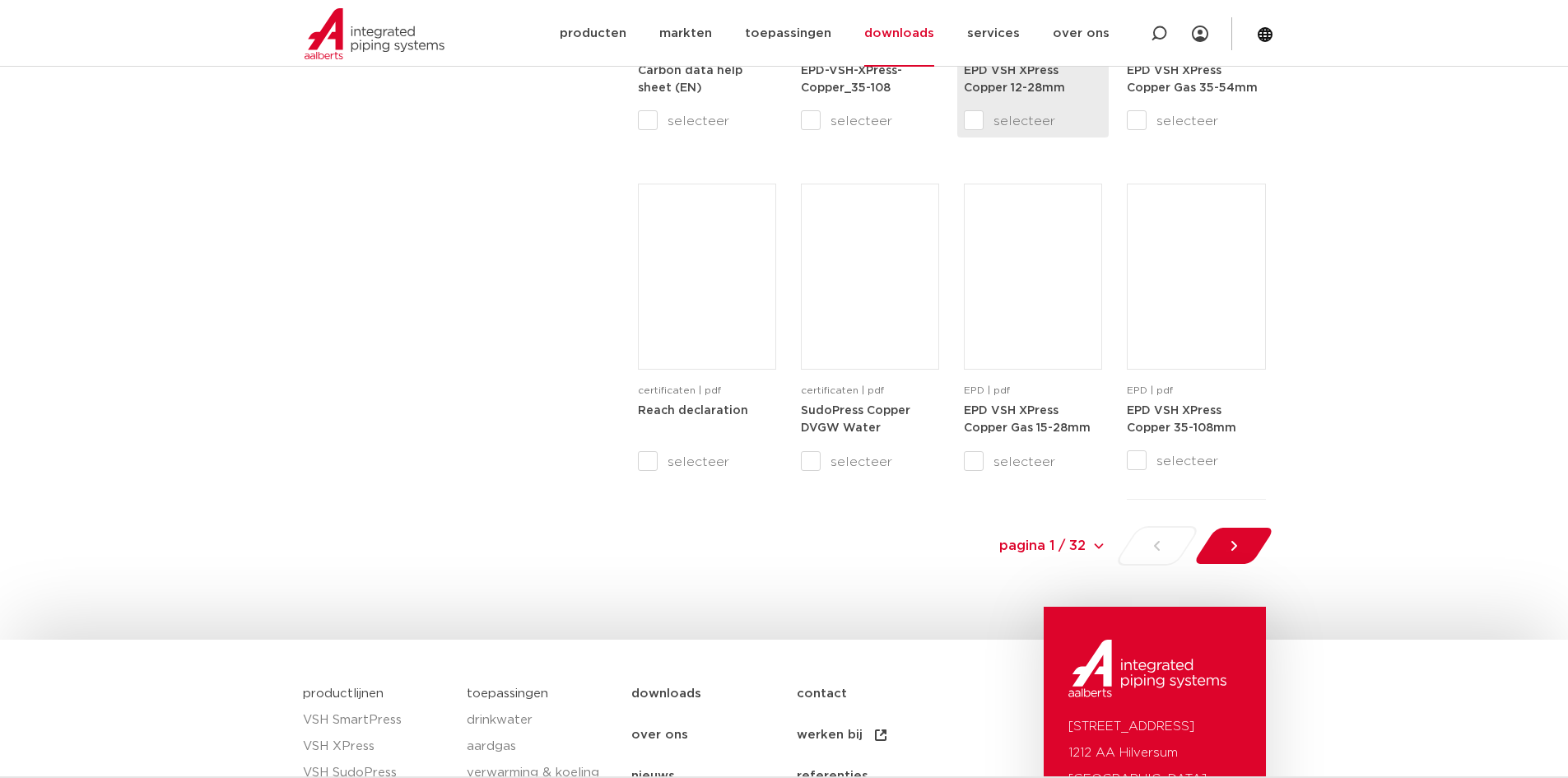
scroll to position [1563, 0]
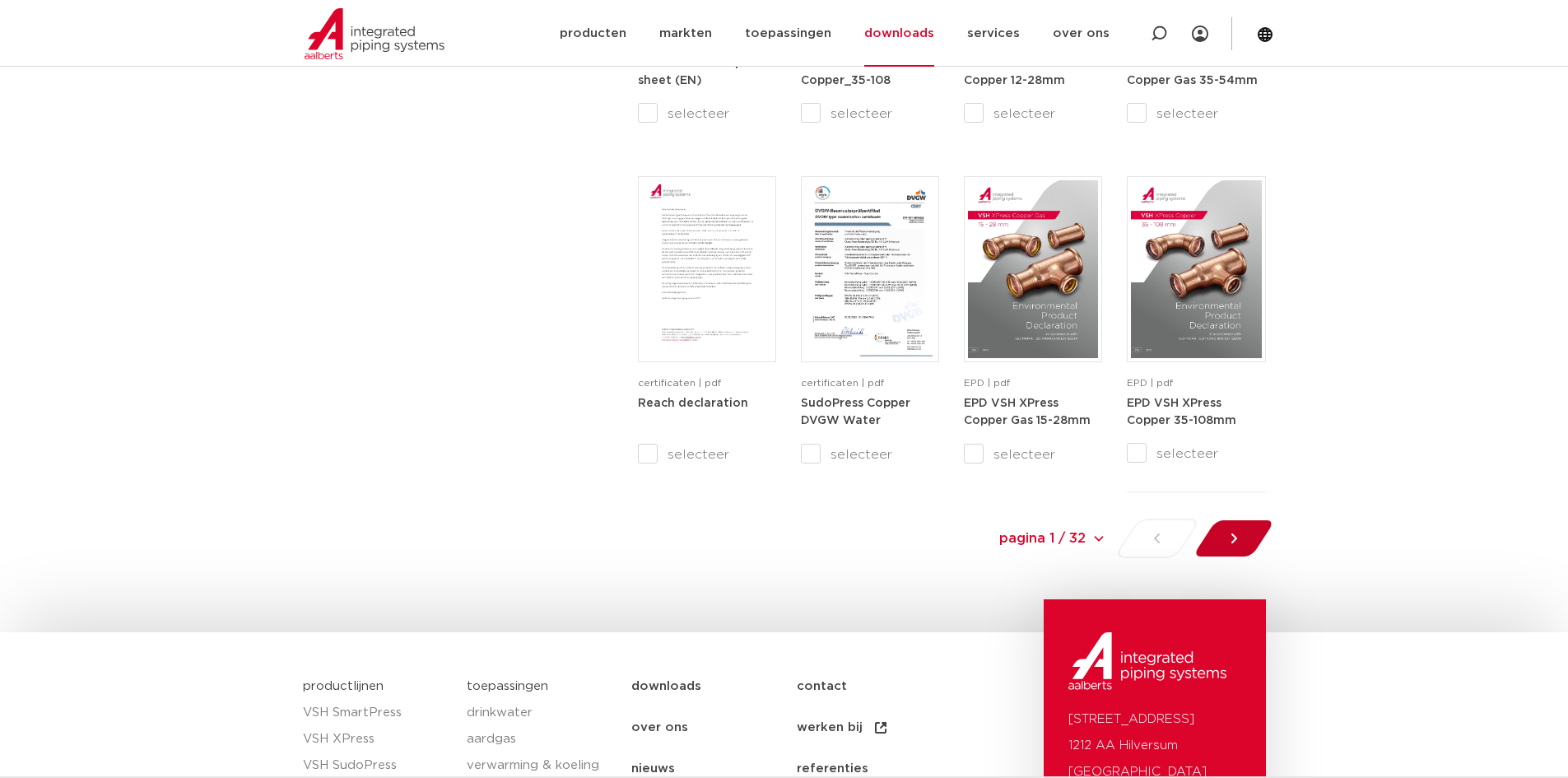
click at [1248, 545] on div at bounding box center [1233, 538] width 90 height 40
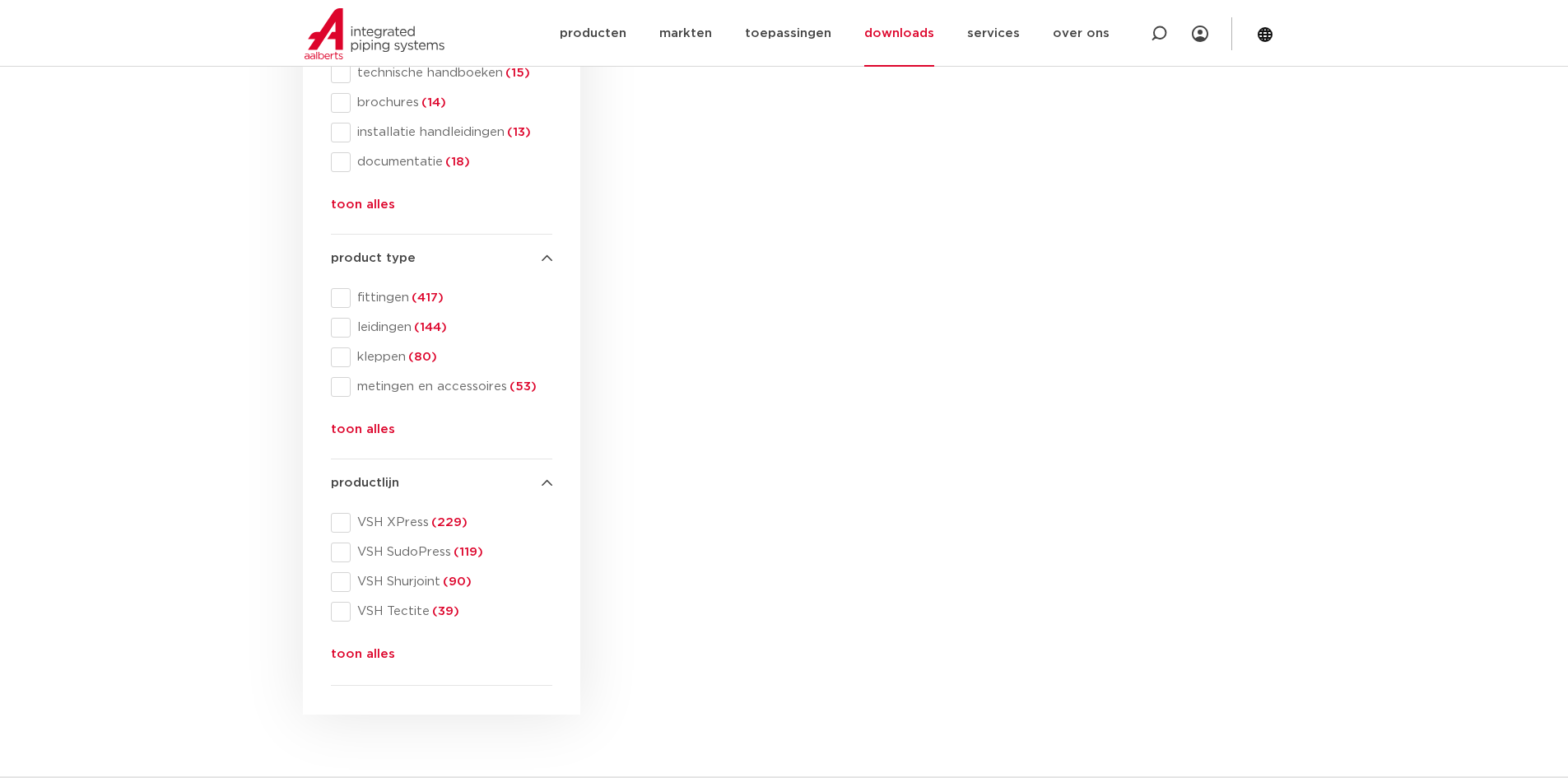
scroll to position [358, 0]
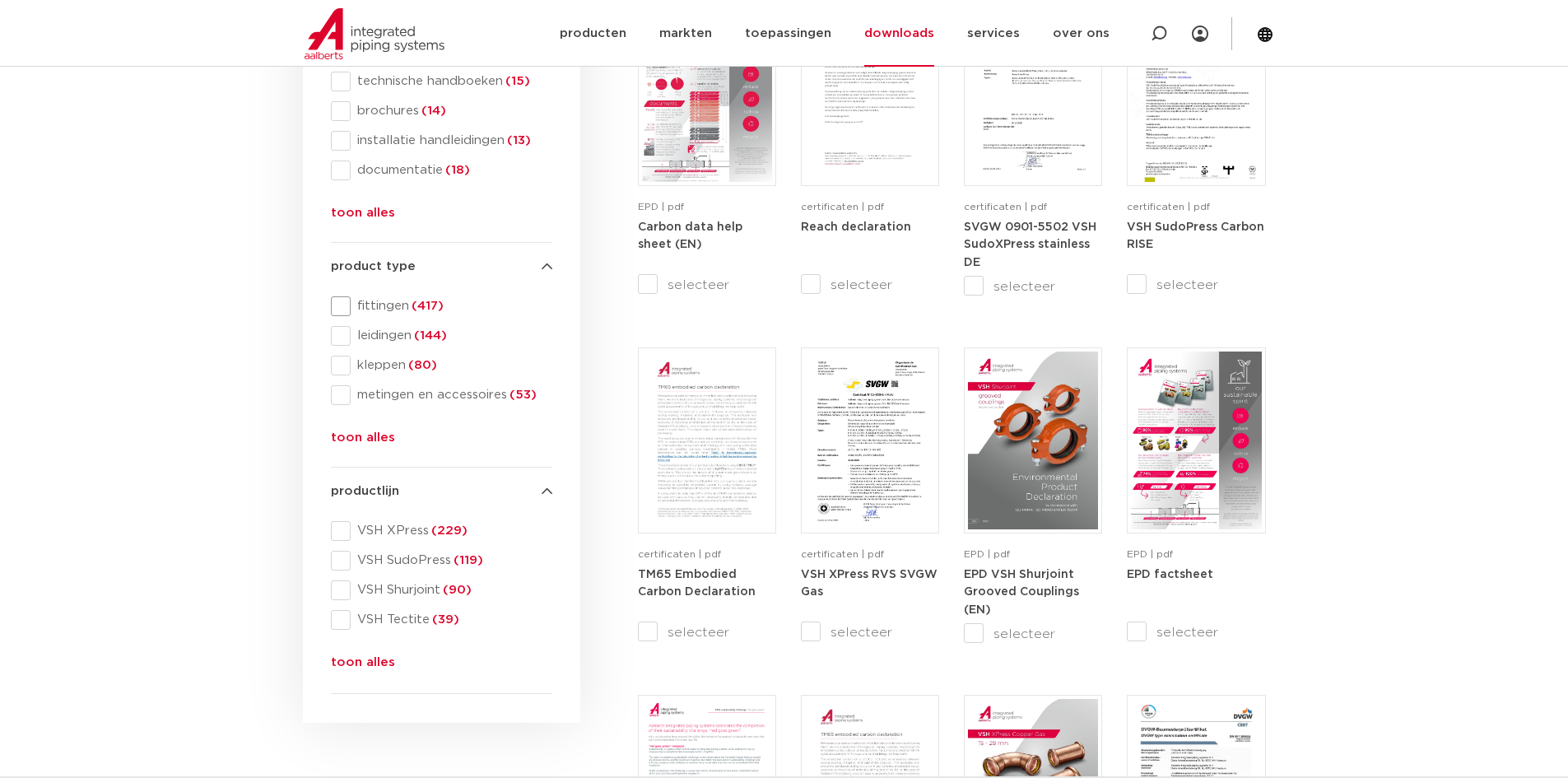
click at [340, 313] on span at bounding box center [340, 306] width 20 height 20
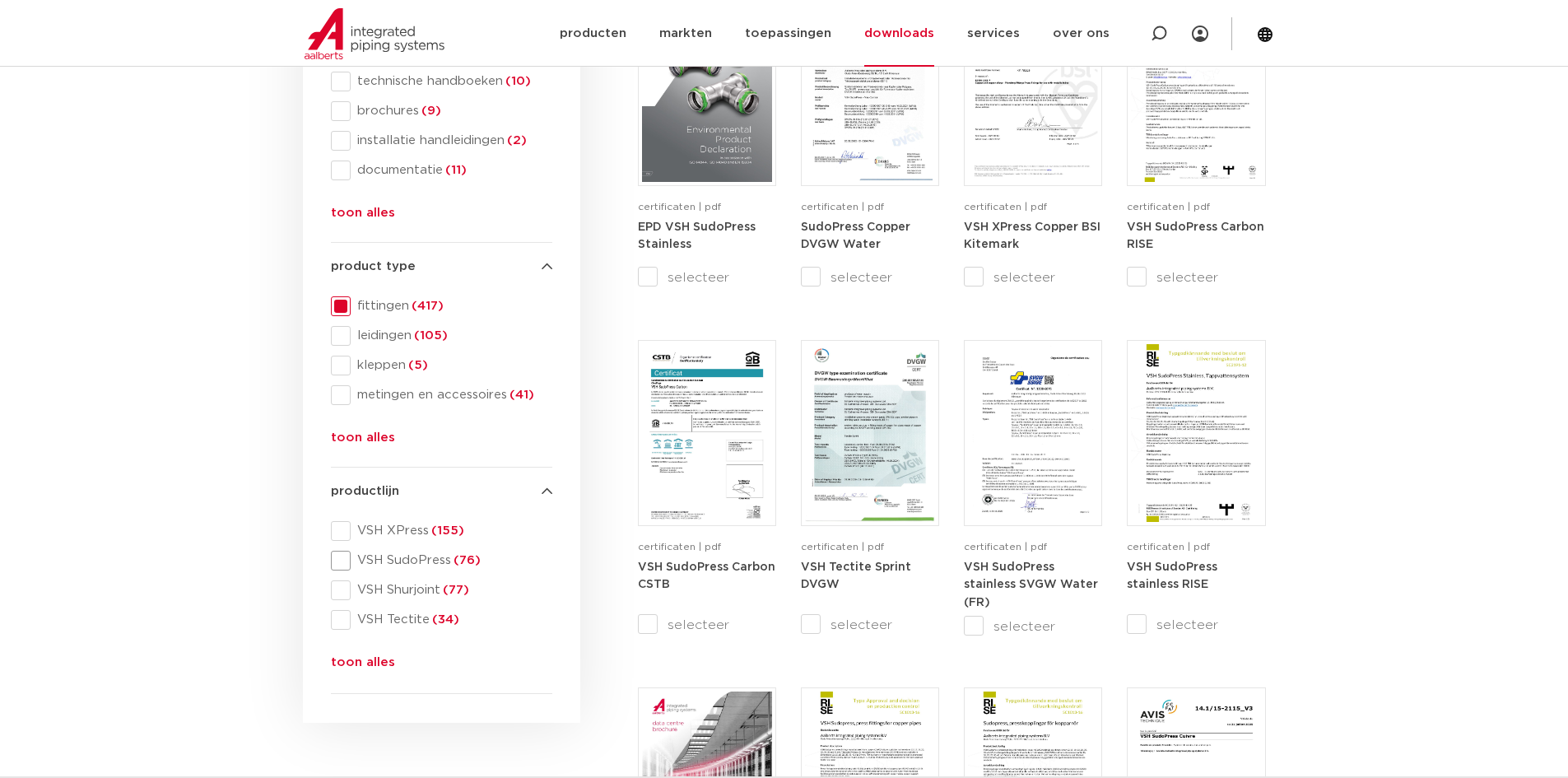
click at [347, 557] on span at bounding box center [340, 560] width 20 height 20
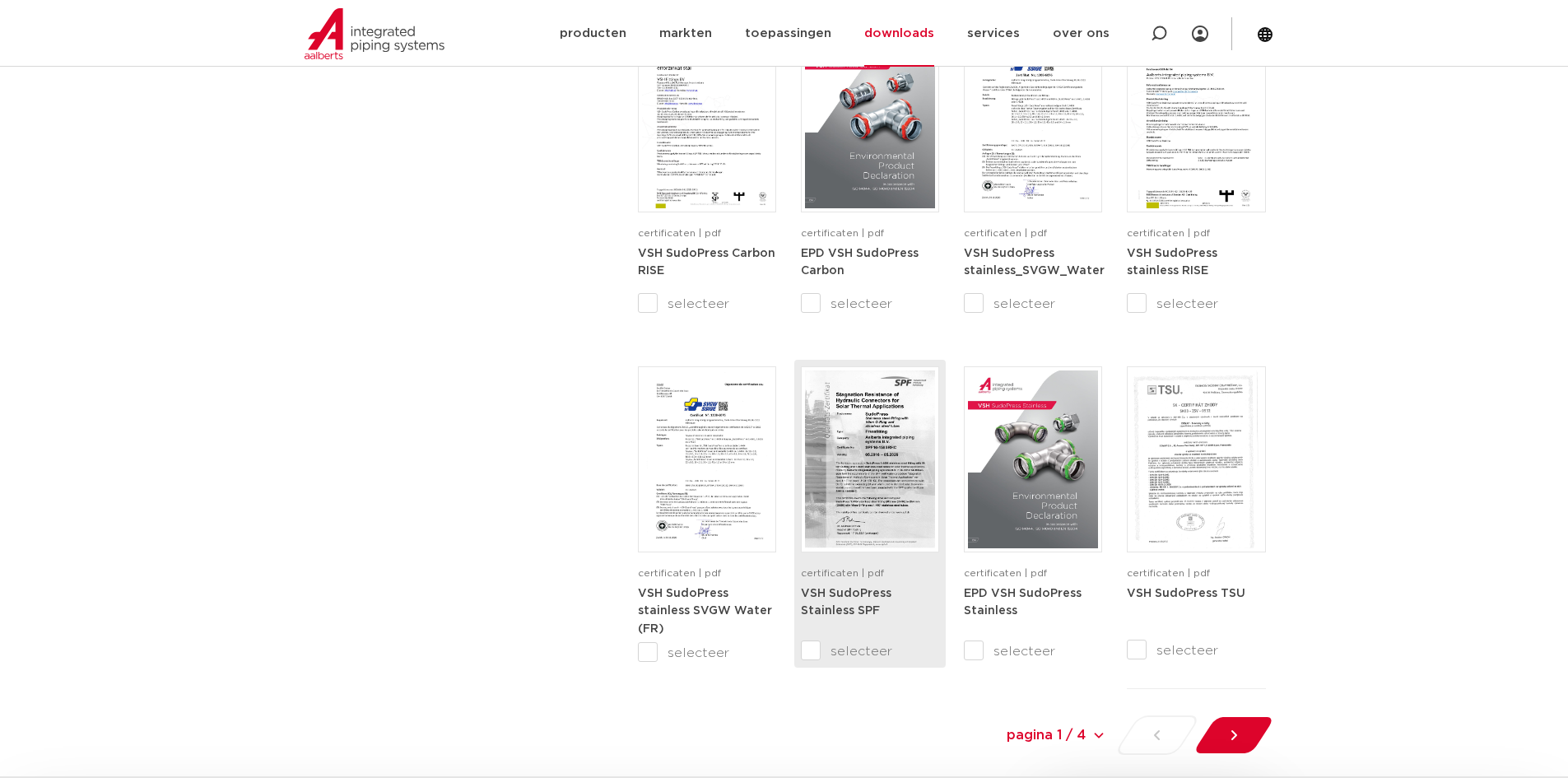
scroll to position [1152, 0]
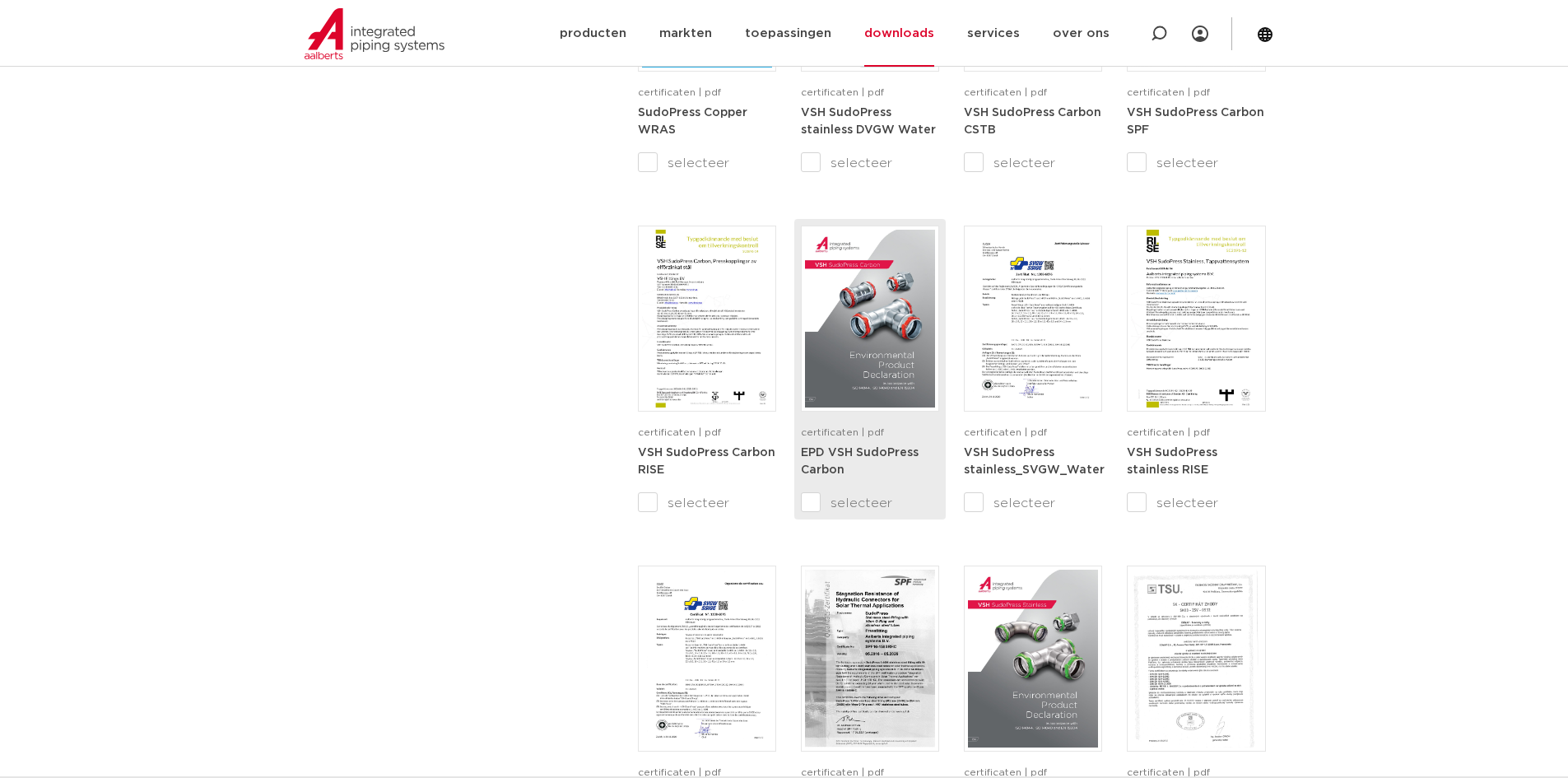
click at [861, 368] on img at bounding box center [871, 319] width 130 height 178
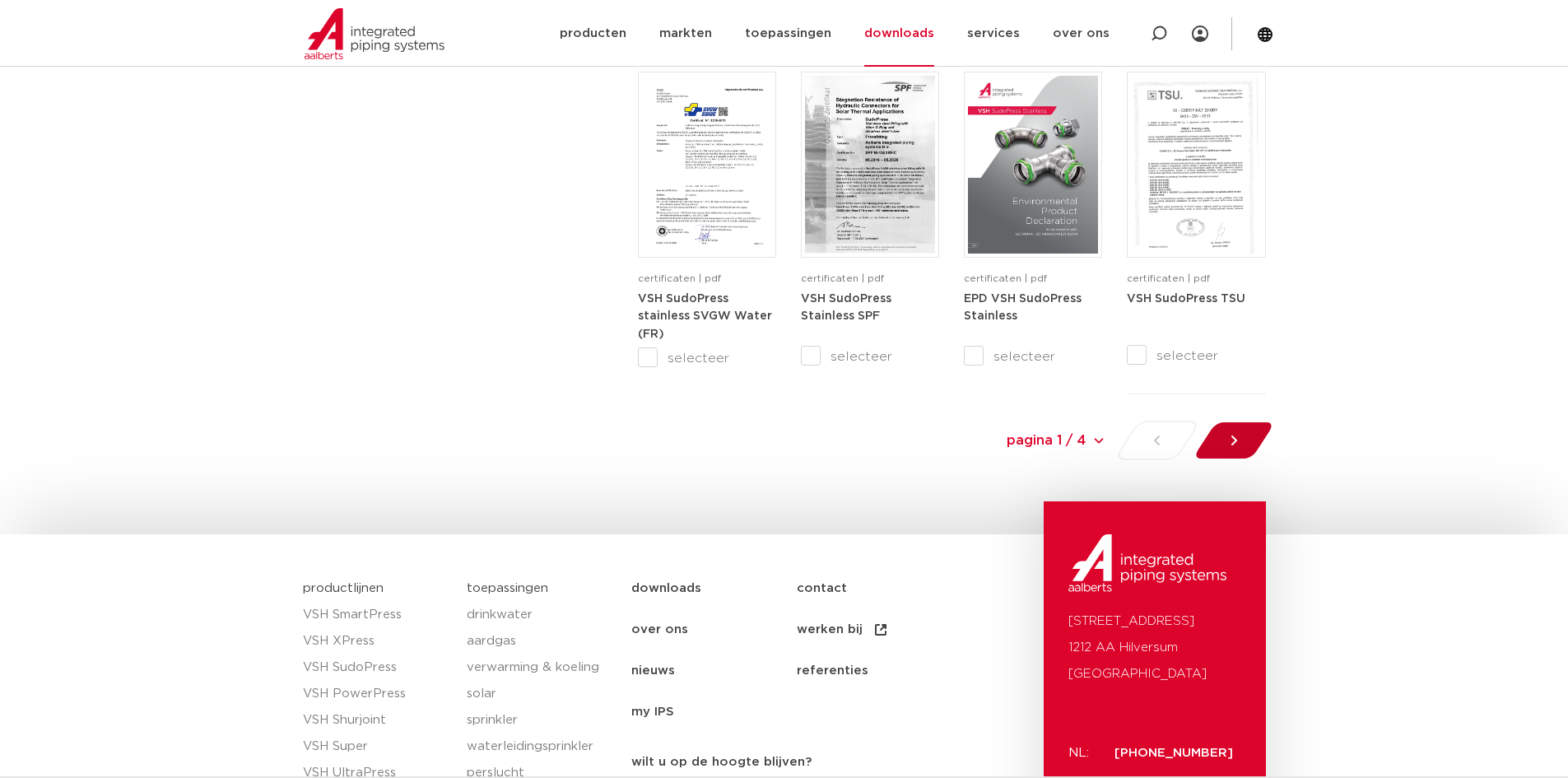
click at [1226, 426] on div at bounding box center [1233, 440] width 90 height 40
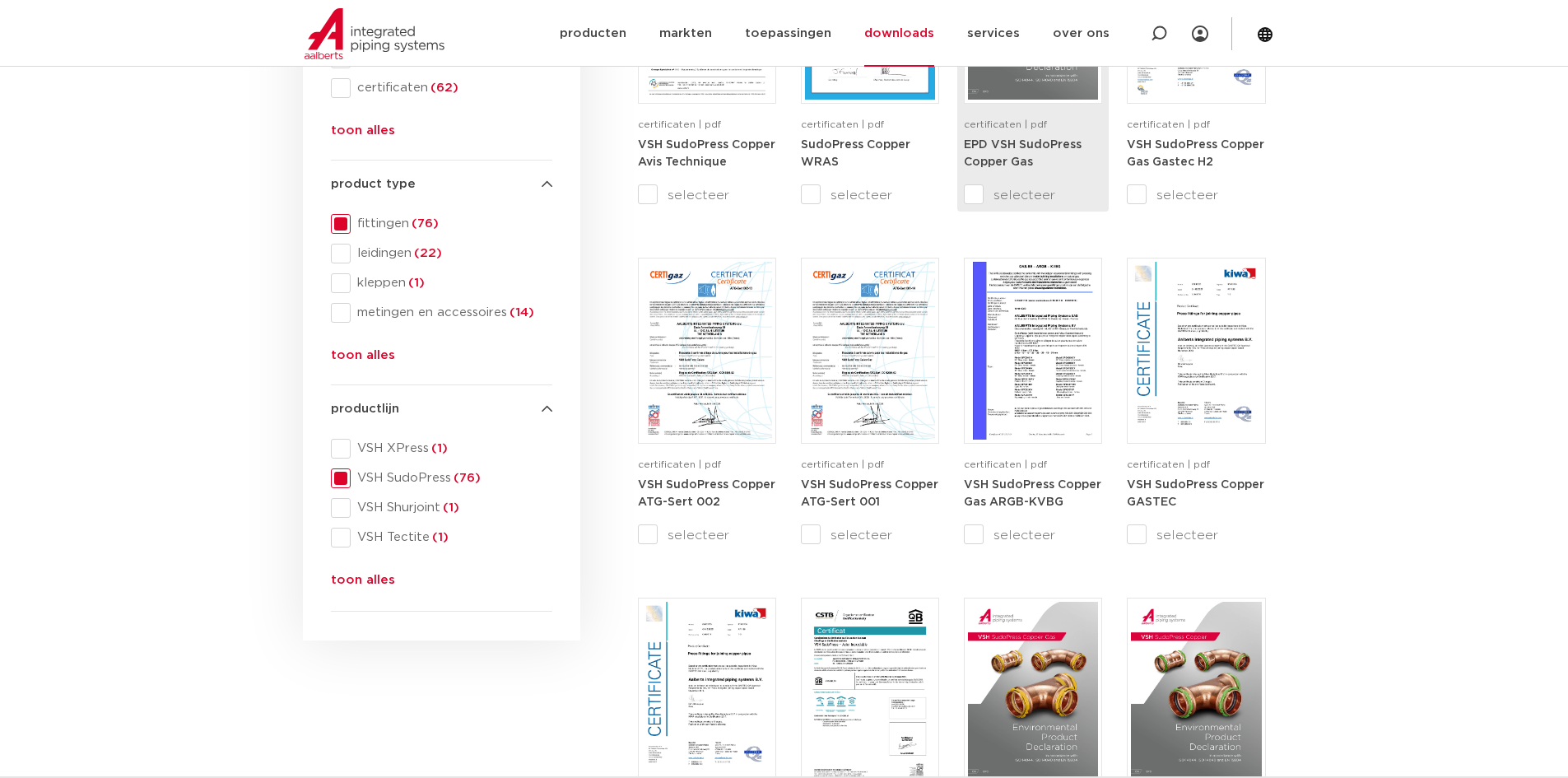
scroll to position [770, 0]
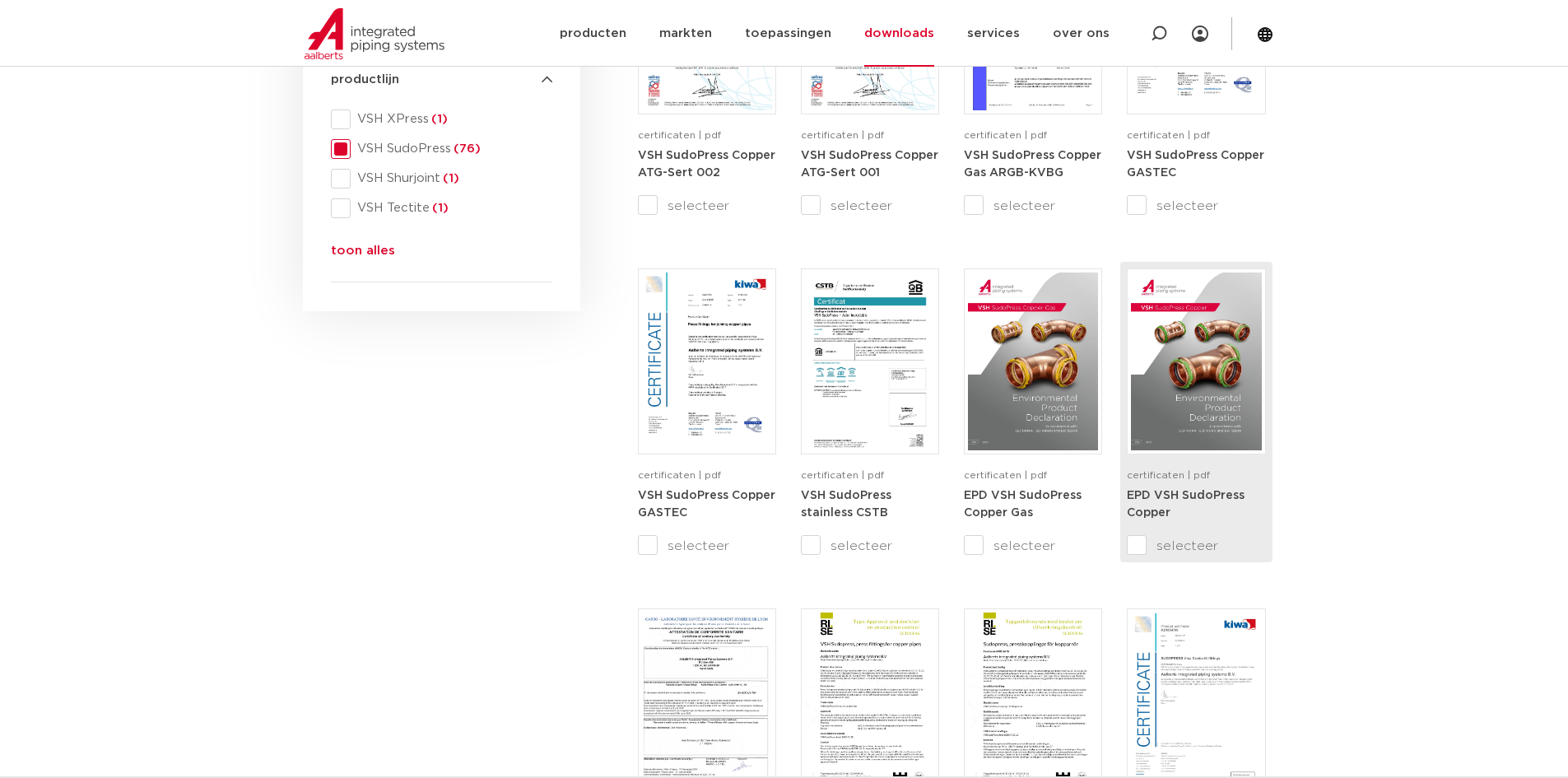
click at [1202, 394] on img at bounding box center [1196, 362] width 130 height 178
